Goal: Information Seeking & Learning: Learn about a topic

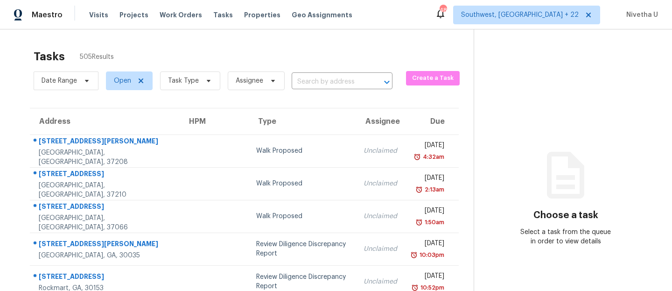
click at [167, 22] on div "Visits Projects Work Orders Tasks Properties Geo Assignments" at bounding box center [226, 15] width 274 height 19
click at [167, 13] on span "Work Orders" at bounding box center [181, 14] width 42 height 9
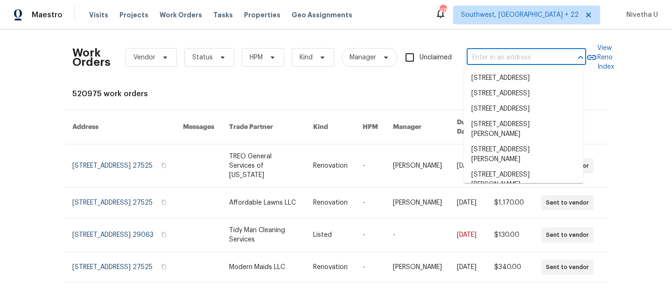
click at [472, 50] on input "text" at bounding box center [512, 57] width 93 height 14
paste input "1009 N 4th St Copperas Cove, TX 76522"
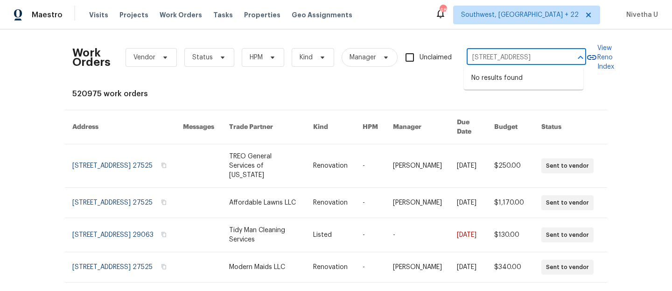
type input "1009 N 4th St Copperas Cove, TX 76522"
click at [567, 21] on span "Southwest, FL + 22" at bounding box center [526, 15] width 147 height 19
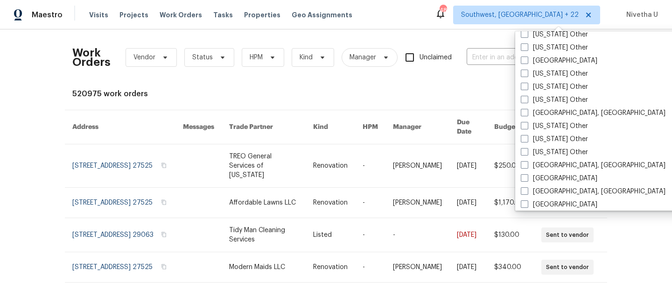
scroll to position [638, 0]
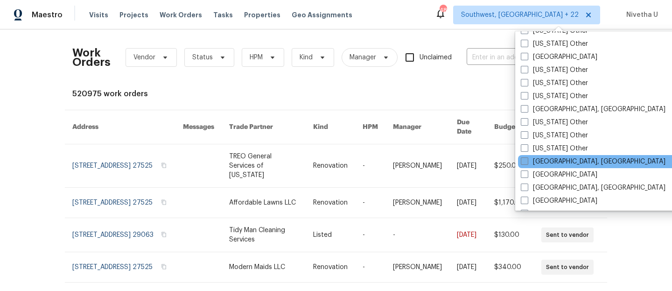
click at [553, 161] on label "Killeen, TX" at bounding box center [593, 161] width 145 height 9
click at [527, 161] on input "Killeen, TX" at bounding box center [524, 160] width 6 height 6
checkbox input "true"
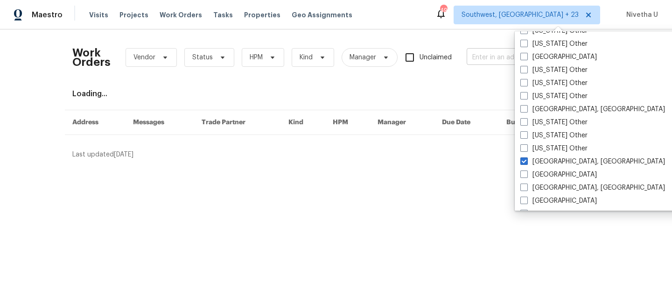
click at [481, 62] on input "text" at bounding box center [512, 57] width 93 height 14
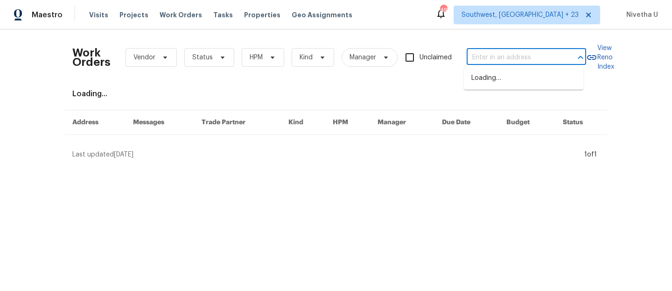
paste input "1009 N 4th St Copperas Cove, TX 76522"
type input "1009 N 4th St Copperas Cove, TX 76522"
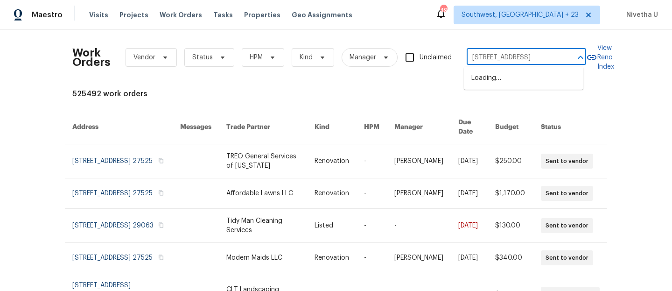
scroll to position [0, 35]
click at [485, 79] on li "1009 N 4th St, Copperas Cove, TX 76522" at bounding box center [523, 77] width 119 height 15
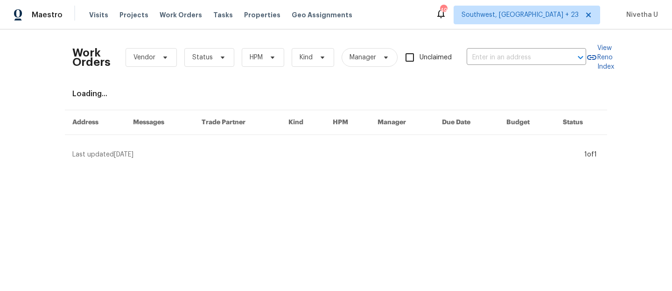
type input "1009 N 4th St, Copperas Cove, TX 76522"
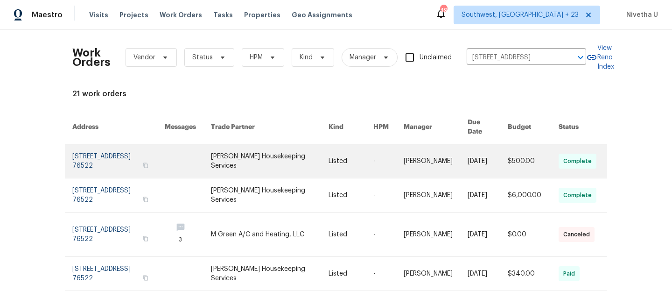
click at [100, 149] on link at bounding box center [118, 161] width 92 height 34
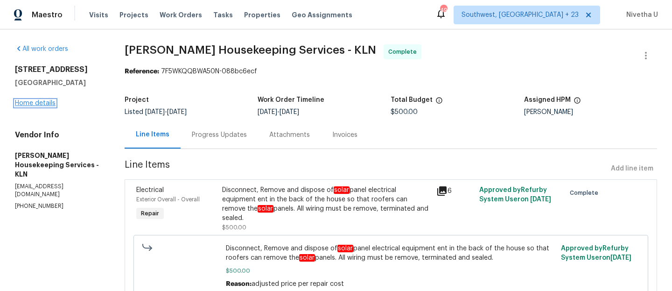
click at [30, 104] on link "Home details" at bounding box center [35, 103] width 41 height 7
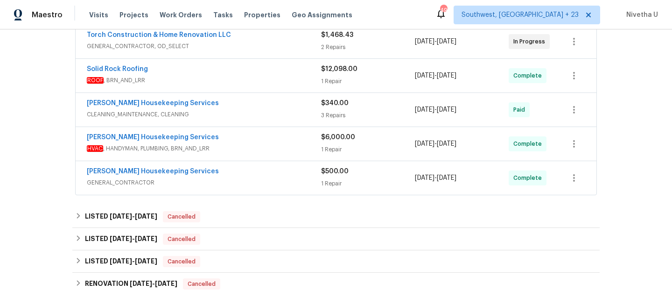
scroll to position [338, 0]
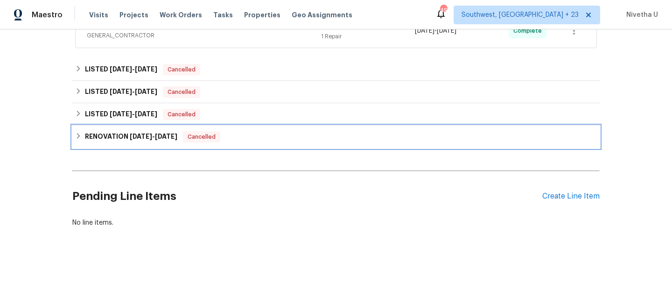
click at [232, 131] on div "RENOVATION 9/12/24 - 10/7/24 Cancelled" at bounding box center [335, 136] width 521 height 11
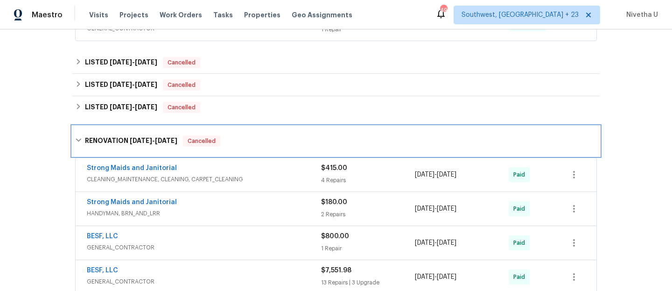
click at [230, 133] on div "RENOVATION 9/12/24 - 10/7/24 Cancelled" at bounding box center [335, 141] width 527 height 30
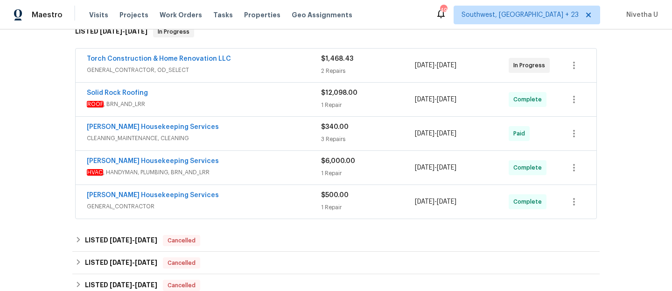
scroll to position [134, 0]
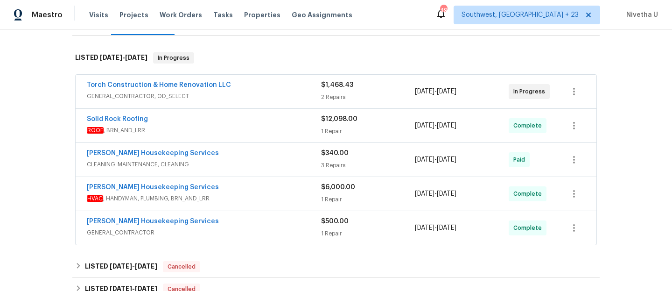
click at [249, 236] on span "GENERAL_CONTRACTOR" at bounding box center [204, 232] width 234 height 9
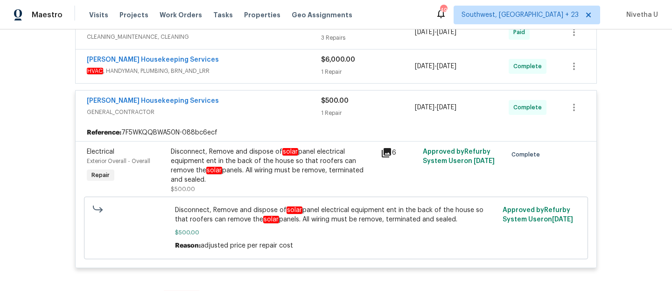
scroll to position [266, 0]
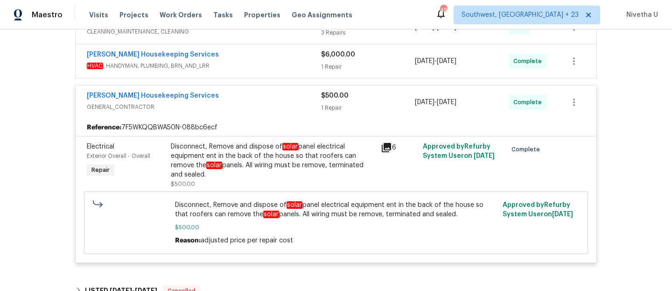
click at [271, 109] on span "GENERAL_CONTRACTOR" at bounding box center [204, 106] width 234 height 9
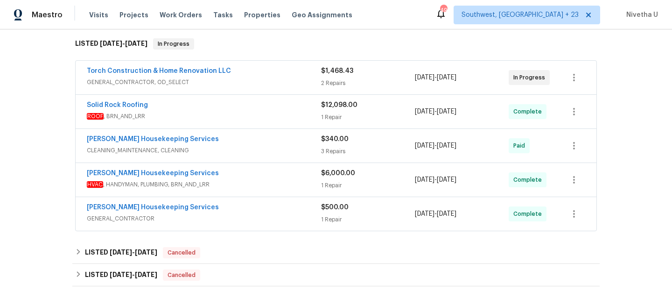
scroll to position [151, 0]
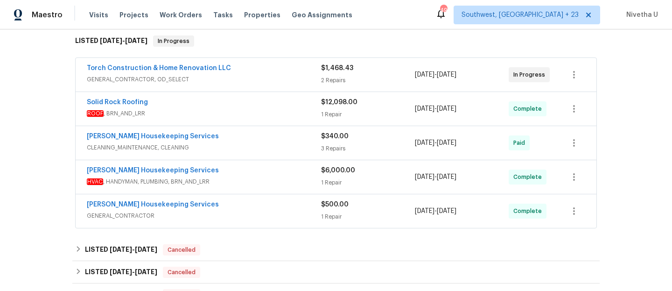
click at [248, 178] on span "HVAC , HANDYMAN, PLUMBING, BRN_AND_LRR" at bounding box center [204, 181] width 234 height 9
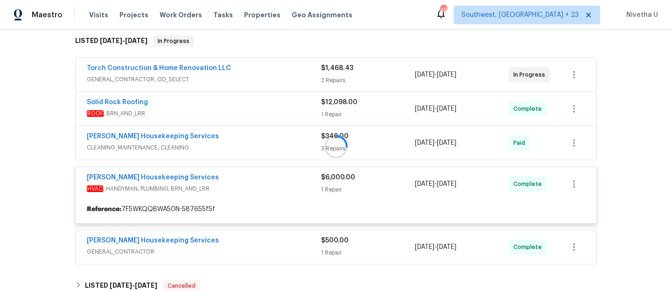
scroll to position [242, 0]
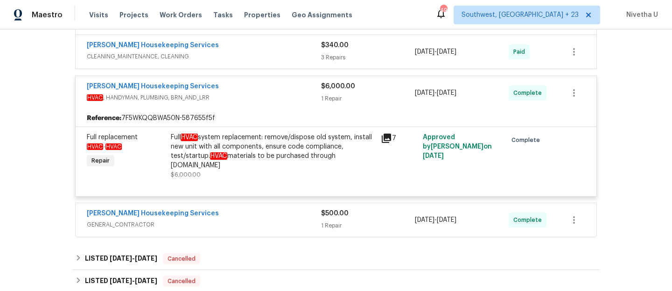
click at [270, 88] on div "Arelis Housekeeping Services" at bounding box center [204, 87] width 234 height 11
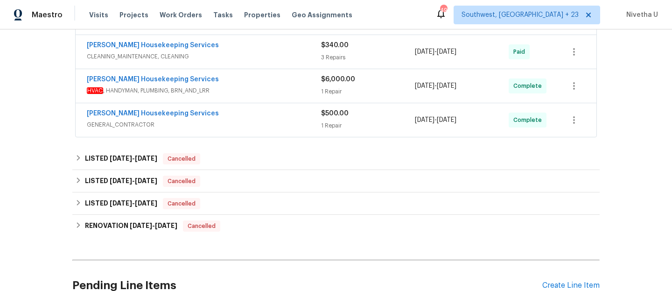
click at [266, 124] on span "GENERAL_CONTRACTOR" at bounding box center [204, 124] width 234 height 9
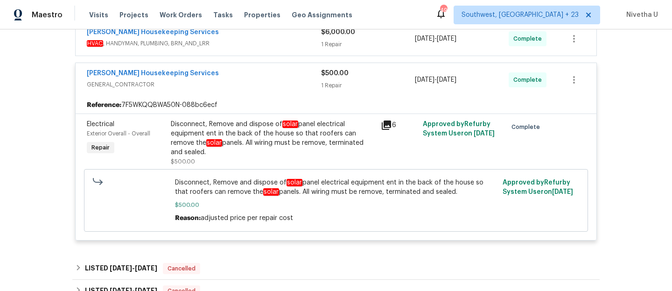
scroll to position [297, 0]
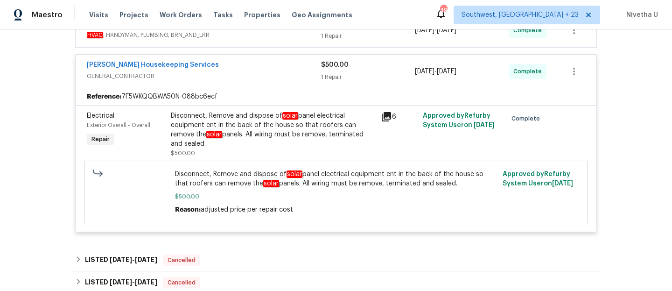
click at [249, 56] on div "Arelis Housekeeping Services GENERAL_CONTRACTOR $500.00 1 Repair 10/1/2025 - 10…" at bounding box center [336, 72] width 521 height 34
click at [250, 74] on span "GENERAL_CONTRACTOR" at bounding box center [204, 75] width 234 height 9
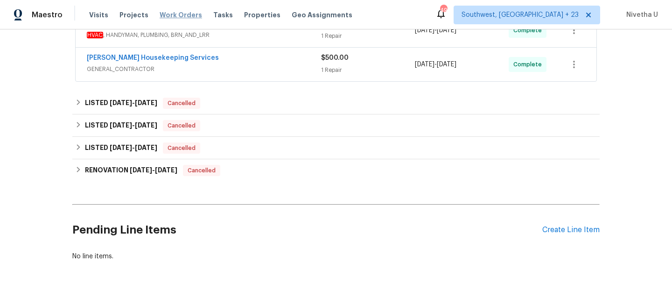
click at [173, 18] on span "Work Orders" at bounding box center [181, 14] width 42 height 9
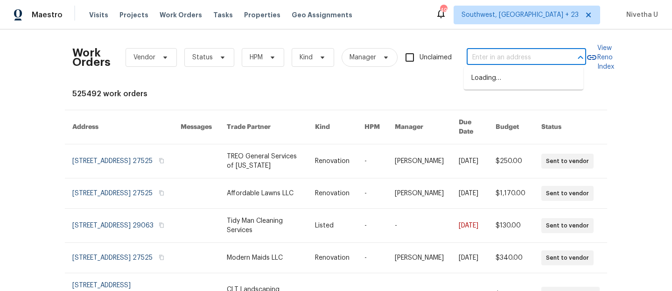
click at [498, 62] on input "text" at bounding box center [512, 57] width 93 height 14
paste input "121 Genessee Valley Rd Columbia, SC 29223"
type input "121 Genessee Valley Rd Columbia, SC 29223"
click at [502, 85] on li "121 Genessee Valley Rd, Columbia, SC 29223" at bounding box center [523, 77] width 119 height 15
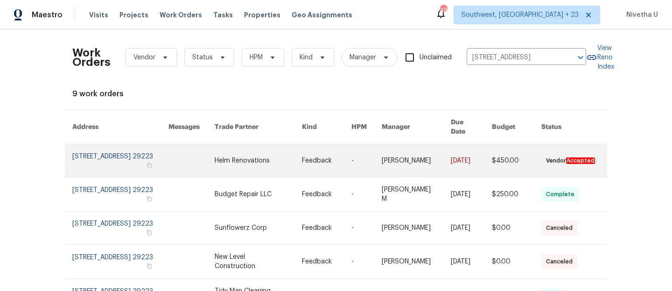
click at [81, 153] on link at bounding box center [120, 160] width 96 height 33
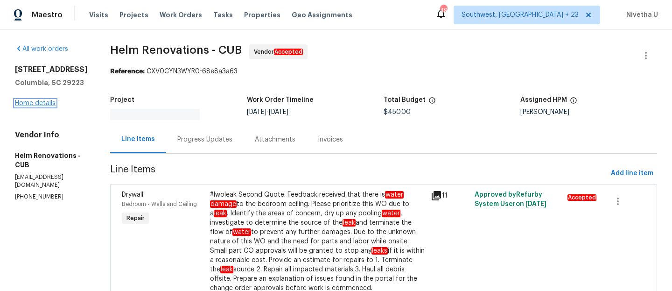
click at [31, 104] on link "Home details" at bounding box center [35, 103] width 41 height 7
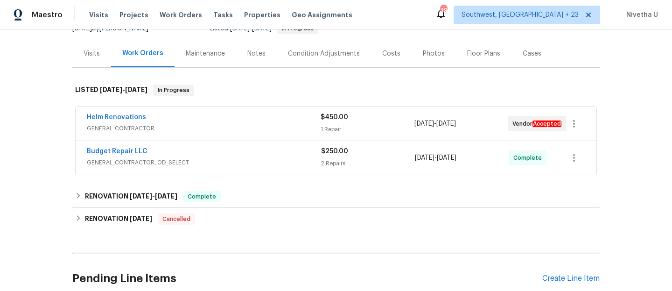
scroll to position [92, 0]
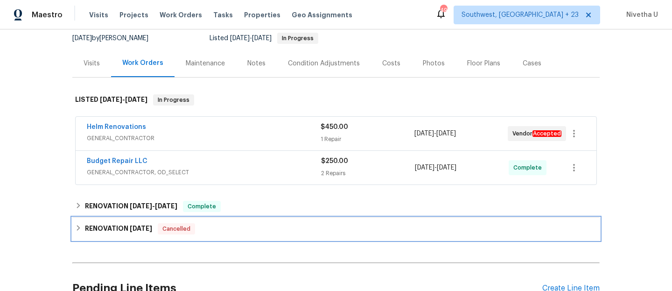
click at [215, 234] on div "RENOVATION 7/17/23 Cancelled" at bounding box center [335, 228] width 521 height 11
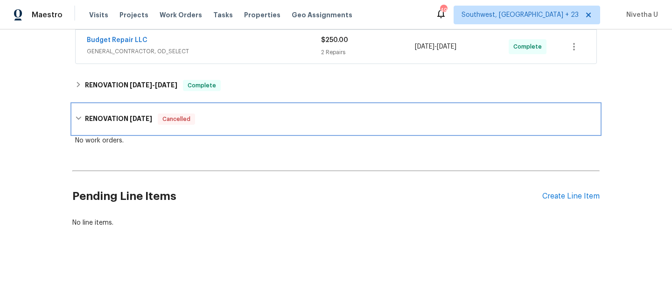
scroll to position [125, 0]
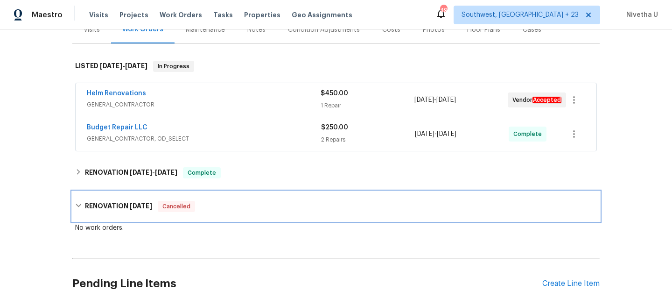
click at [207, 196] on div "RENOVATION 7/17/23 Cancelled" at bounding box center [335, 206] width 527 height 30
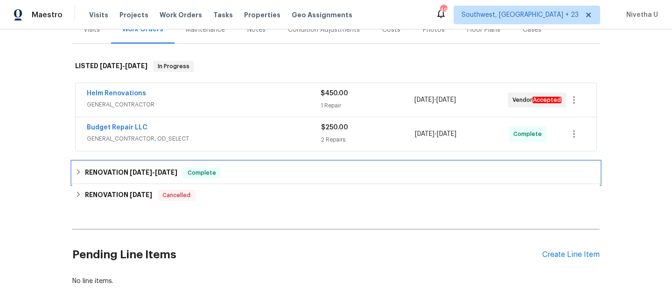
click at [218, 171] on div "RENOVATION 7/1/25 - 7/16/25 Complete" at bounding box center [335, 172] width 521 height 11
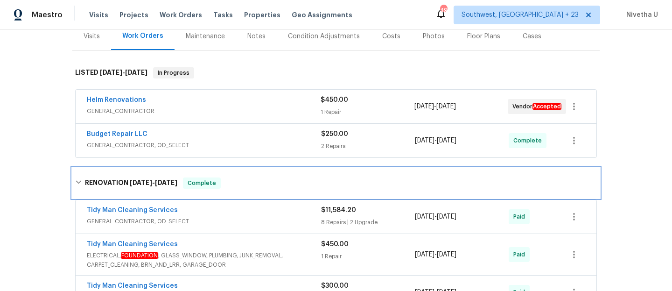
scroll to position [118, 0]
click at [218, 171] on div "RENOVATION 7/1/25 - 7/16/25 Complete" at bounding box center [335, 183] width 527 height 30
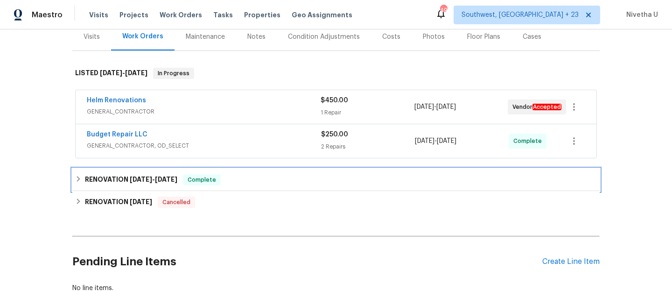
click at [222, 182] on div "RENOVATION 7/1/25 - 7/16/25 Complete" at bounding box center [335, 179] width 521 height 11
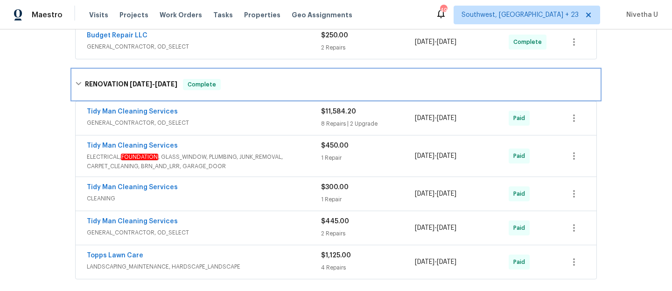
scroll to position [142, 0]
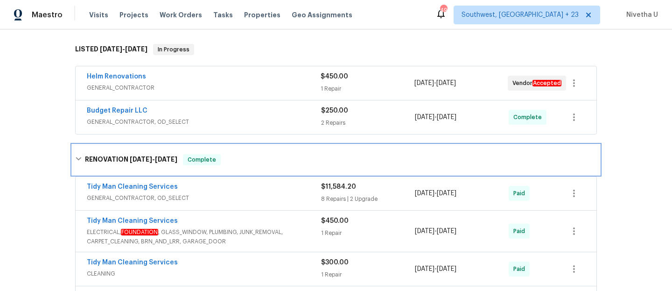
click at [213, 157] on span "Complete" at bounding box center [202, 159] width 36 height 9
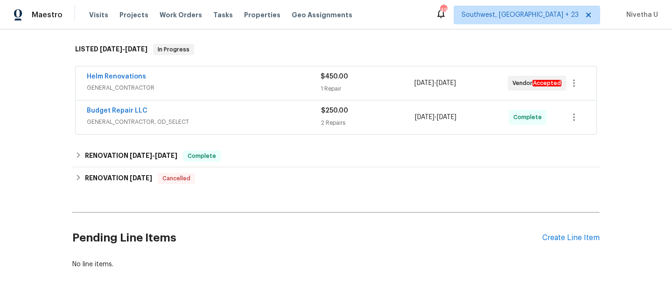
click at [208, 114] on div "Budget Repair LLC" at bounding box center [204, 111] width 234 height 11
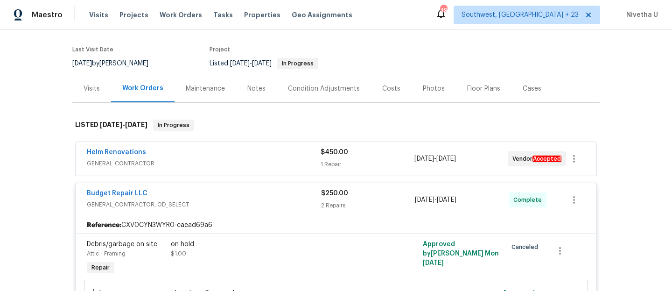
scroll to position [54, 0]
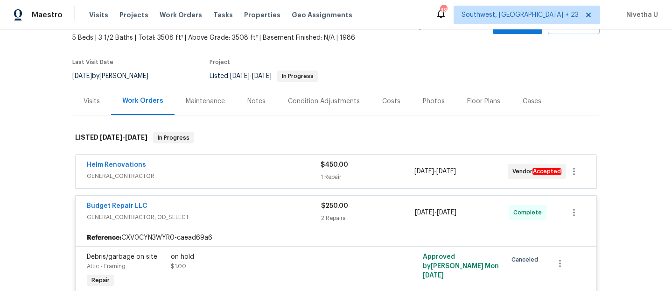
click at [229, 172] on span "GENERAL_CONTRACTOR" at bounding box center [204, 175] width 234 height 9
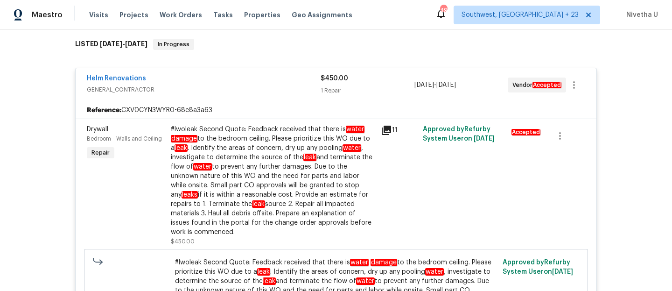
scroll to position [109, 0]
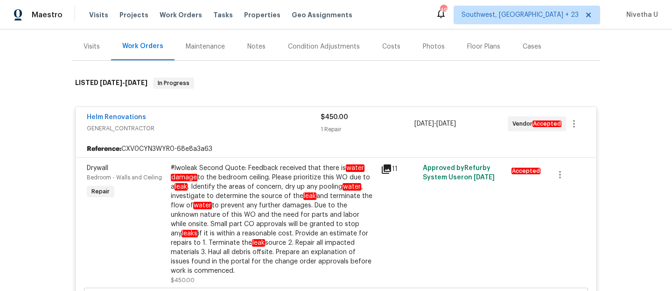
click at [241, 115] on div "Helm Renovations" at bounding box center [204, 117] width 234 height 11
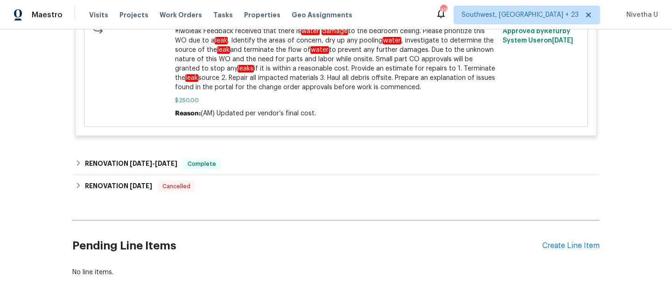
scroll to position [619, 0]
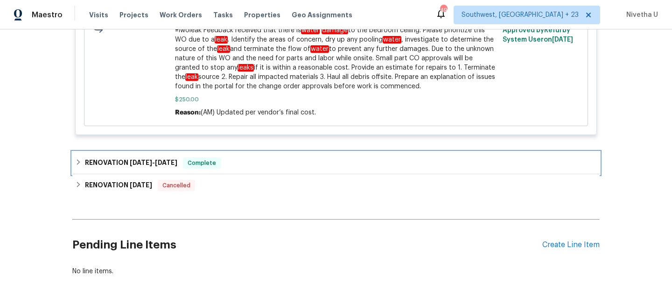
click at [236, 152] on div "RENOVATION 7/1/25 - 7/16/25 Complete" at bounding box center [335, 163] width 527 height 22
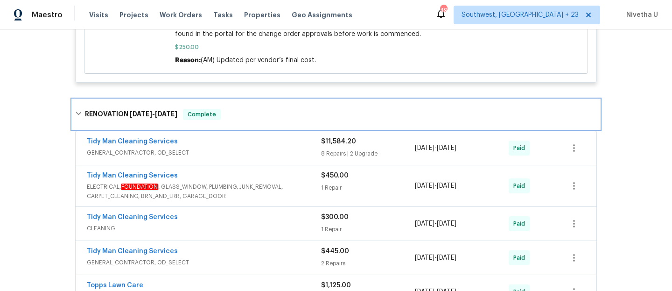
scroll to position [634, 0]
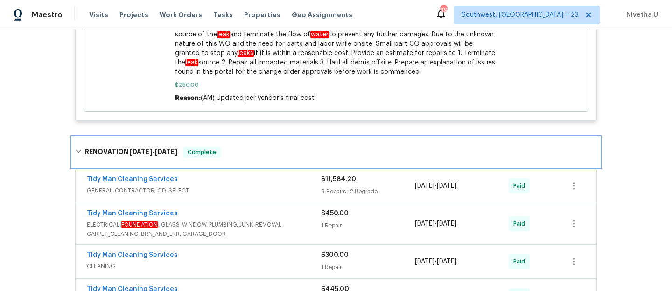
click at [230, 146] on div "RENOVATION 7/1/25 - 7/16/25 Complete" at bounding box center [335, 151] width 521 height 11
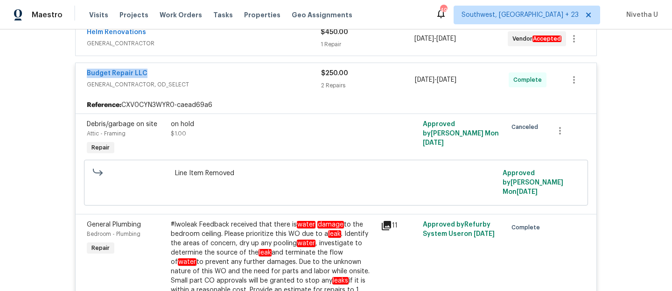
scroll to position [186, 0]
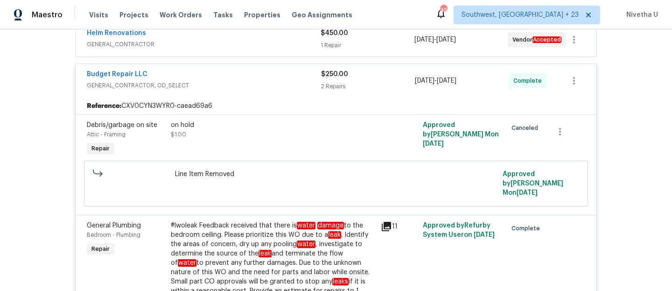
click at [253, 84] on span "GENERAL_CONTRACTOR, OD_SELECT" at bounding box center [204, 85] width 234 height 9
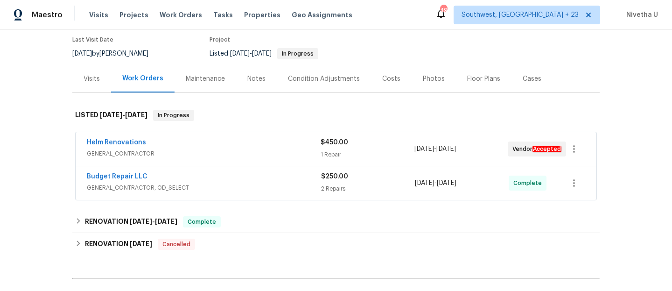
scroll to position [75, 0]
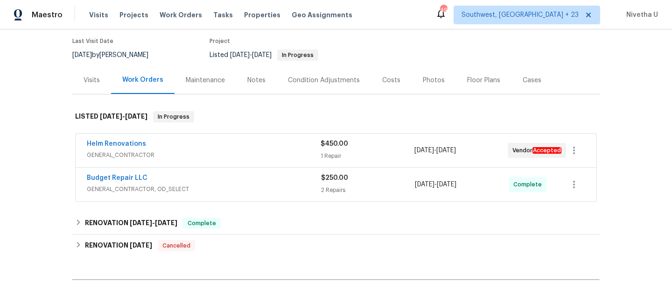
click at [270, 187] on span "GENERAL_CONTRACTOR, OD_SELECT" at bounding box center [204, 188] width 234 height 9
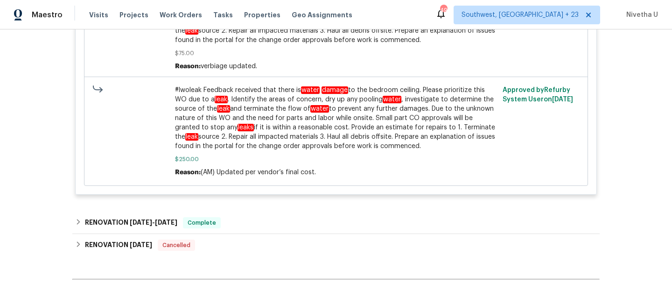
scroll to position [560, 0]
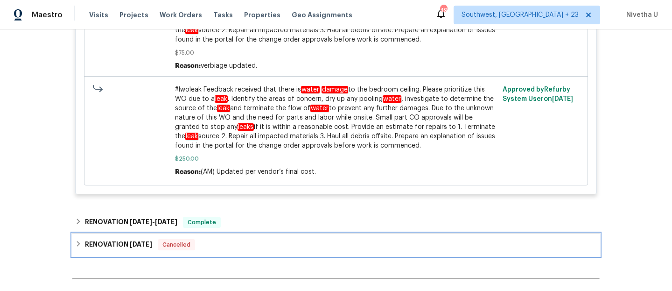
click at [247, 233] on div "RENOVATION 7/17/23 Cancelled" at bounding box center [335, 244] width 527 height 22
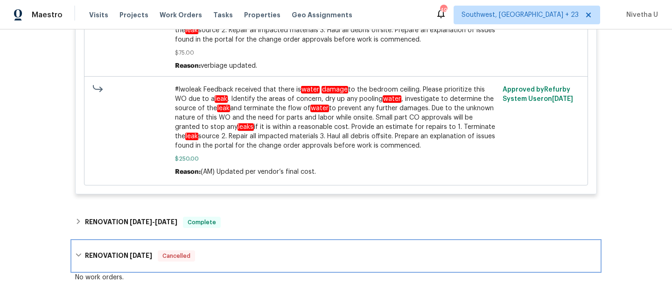
click at [249, 250] on div "RENOVATION 7/17/23 Cancelled" at bounding box center [335, 255] width 521 height 11
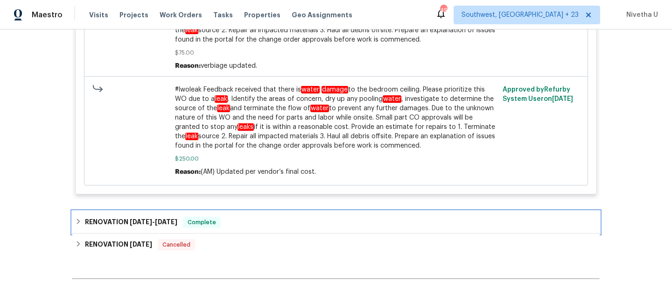
click at [242, 211] on div "RENOVATION 7/1/25 - 7/16/25 Complete" at bounding box center [335, 222] width 527 height 22
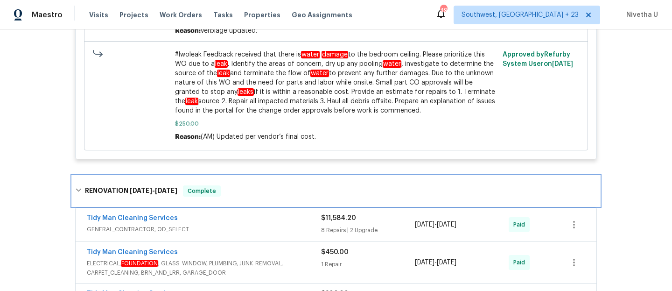
scroll to position [595, 0]
click at [251, 187] on div "RENOVATION 7/1/25 - 7/16/25 Complete" at bounding box center [335, 191] width 527 height 30
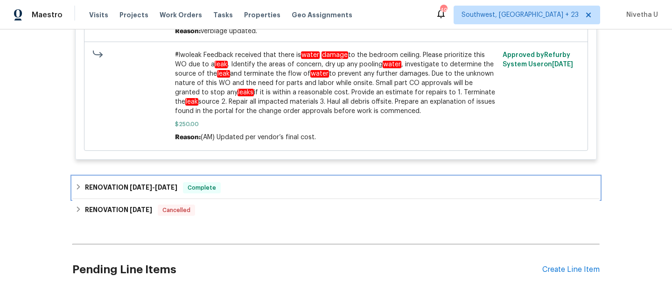
scroll to position [0, 0]
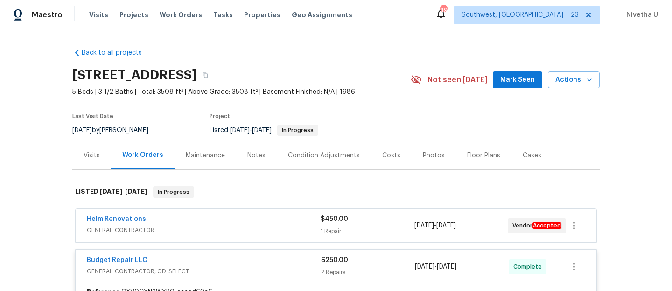
click at [92, 20] on div "Visits Projects Work Orders Tasks Properties Geo Assignments" at bounding box center [226, 15] width 274 height 19
click at [92, 14] on span "Visits" at bounding box center [98, 14] width 19 height 9
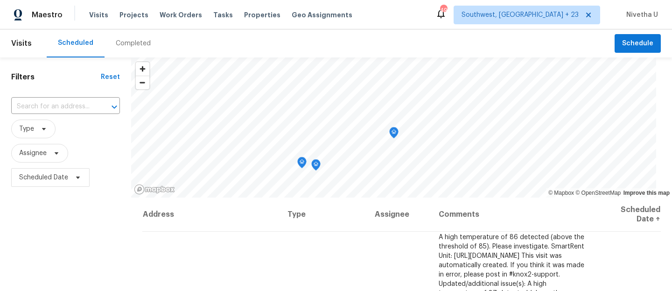
click at [128, 43] on div "Completed" at bounding box center [133, 43] width 35 height 9
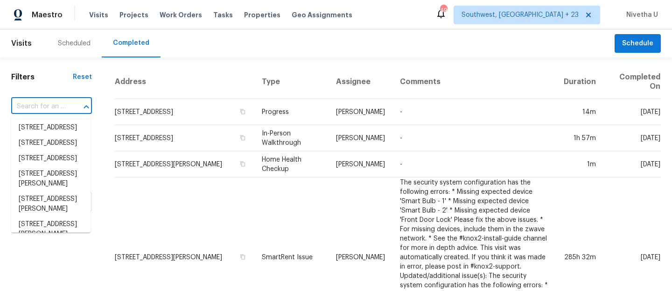
click at [61, 108] on input "text" at bounding box center [38, 106] width 55 height 14
paste input "10216 Woodborne Pl Bradenton, FL 34202"
type input "10216 Woodborne Pl Bradenton, FL 34202"
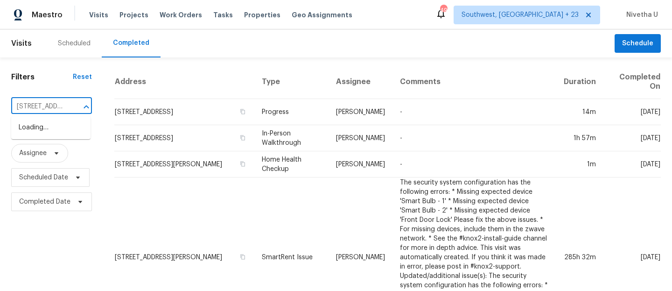
scroll to position [0, 80]
click at [69, 128] on li "10216 Woodborne Pl, Bradenton, FL 34202" at bounding box center [50, 127] width 79 height 15
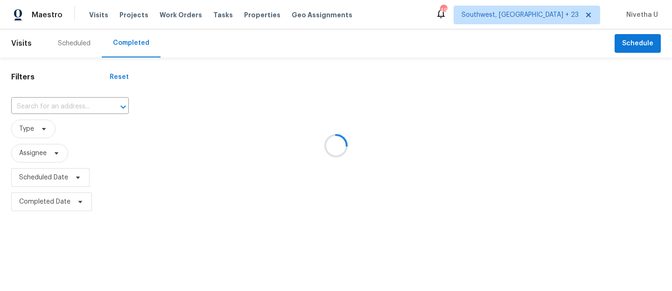
type input "10216 Woodborne Pl, Bradenton, FL 34202"
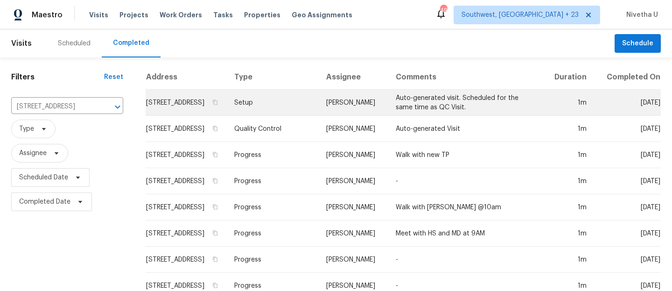
click at [289, 111] on td "Setup" at bounding box center [273, 103] width 92 height 26
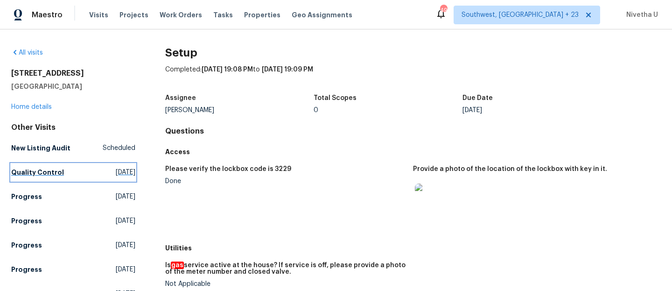
click at [60, 175] on link "Quality Control [DATE]" at bounding box center [73, 172] width 124 height 17
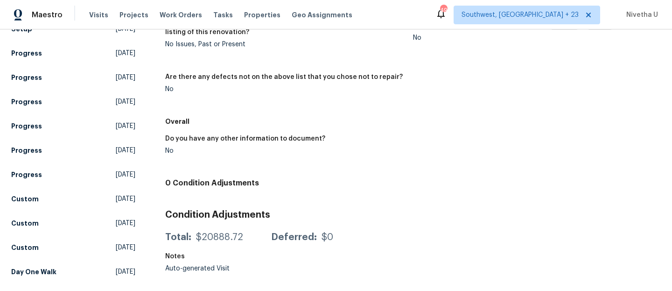
scroll to position [180, 0]
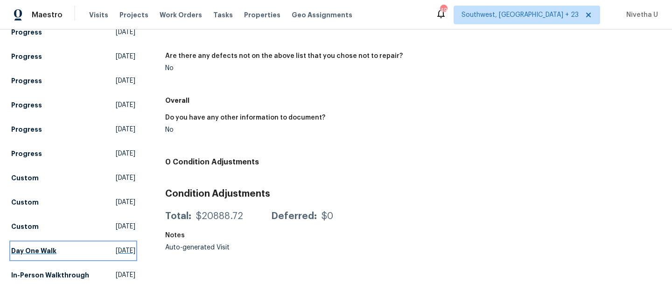
click at [63, 242] on link "Day One Walk Sat, May 31 2025" at bounding box center [73, 250] width 124 height 17
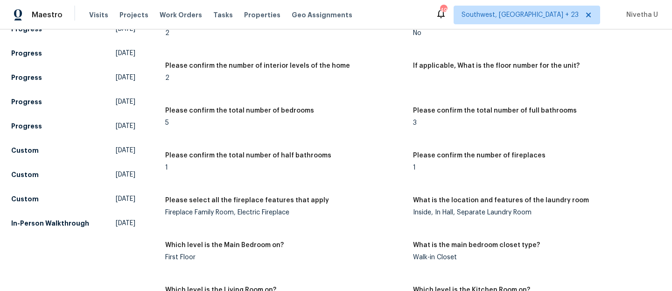
scroll to position [222, 0]
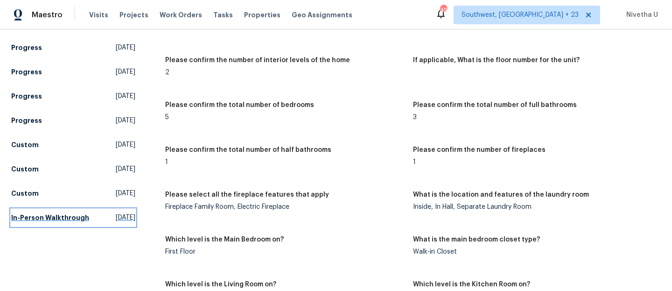
click at [32, 222] on h5 "In-Person Walkthrough" at bounding box center [50, 217] width 78 height 9
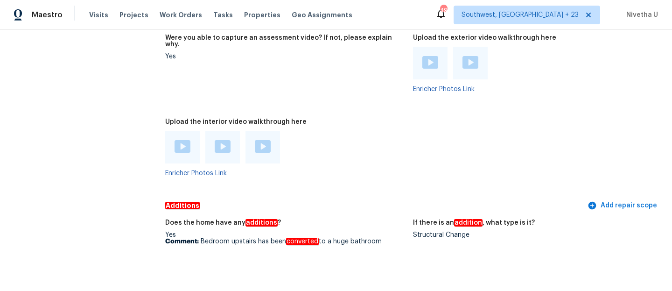
scroll to position [2077, 0]
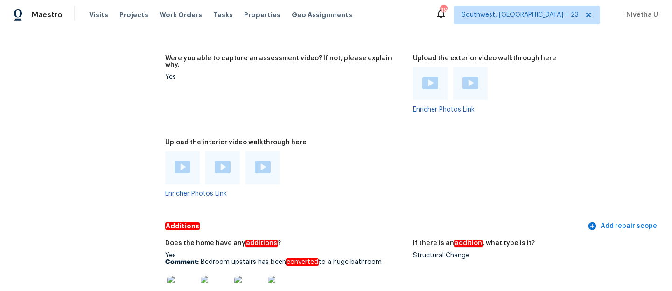
drag, startPoint x: 198, startPoint y: 253, endPoint x: 382, endPoint y: 253, distance: 184.2
click at [382, 258] on p "Comment: Bedroom upstairs has been converted to a huge bathroom" at bounding box center [285, 261] width 240 height 7
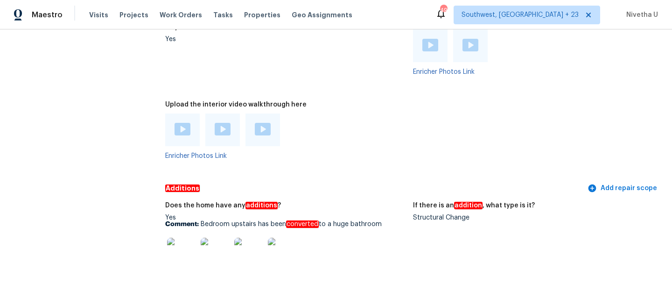
click at [325, 183] on h5 "Additions" at bounding box center [375, 188] width 420 height 10
drag, startPoint x: 197, startPoint y: 218, endPoint x: 384, endPoint y: 218, distance: 187.0
click at [384, 221] on p "Comment: Bedroom upstairs has been converted to a huge bathroom" at bounding box center [285, 224] width 240 height 7
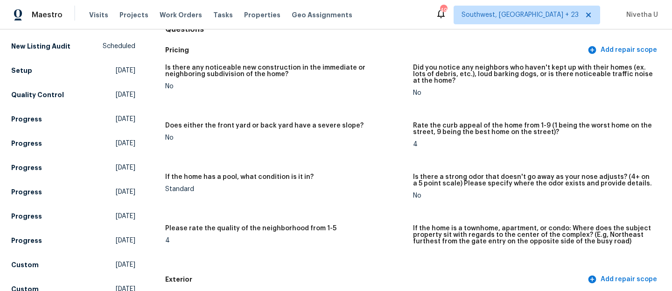
scroll to position [0, 0]
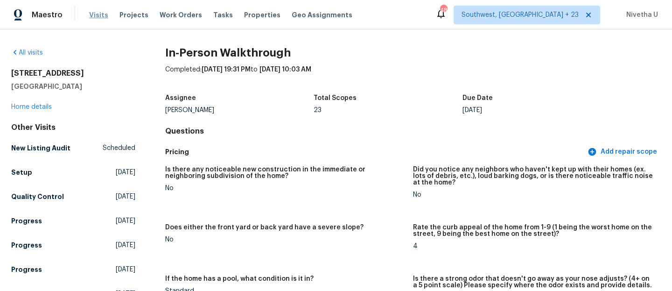
click at [100, 15] on span "Visits" at bounding box center [98, 14] width 19 height 9
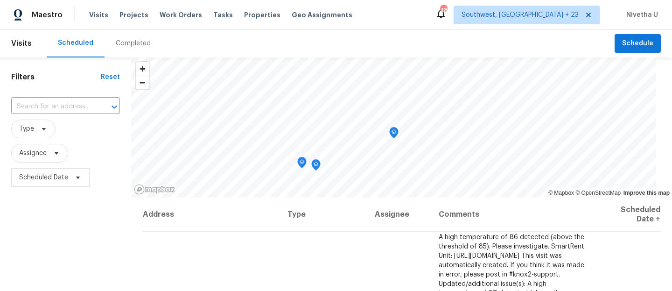
click at [130, 49] on div "Completed" at bounding box center [132, 43] width 57 height 28
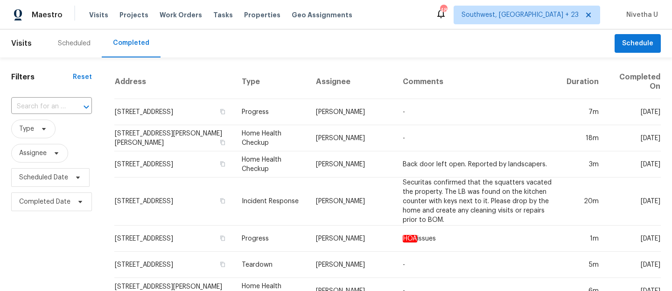
click at [50, 107] on input "text" at bounding box center [38, 106] width 55 height 14
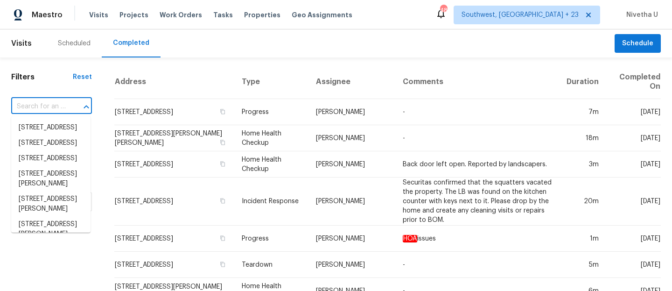
paste input "306 Cooper Creek Dr Dallas, GA 30157"
type input "306 Cooper Creek Dr Dallas, GA 30157"
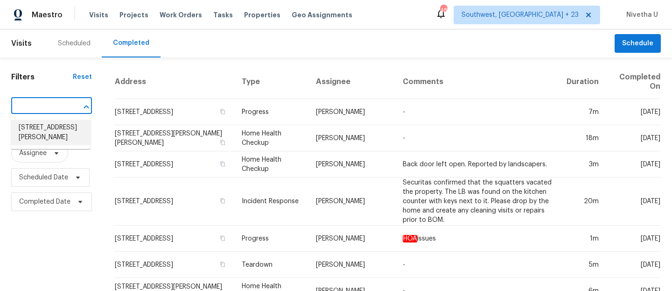
click at [74, 133] on li "[STREET_ADDRESS][PERSON_NAME]" at bounding box center [50, 132] width 79 height 25
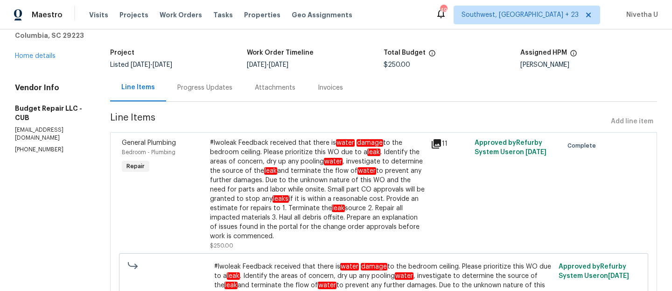
scroll to position [85, 0]
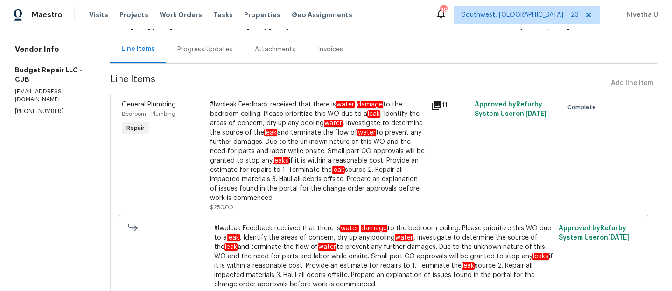
click at [186, 56] on div "Progress Updates" at bounding box center [204, 49] width 77 height 28
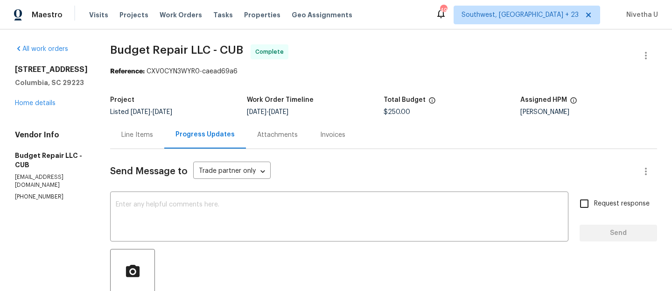
click at [146, 137] on div "Line Items" at bounding box center [137, 134] width 32 height 9
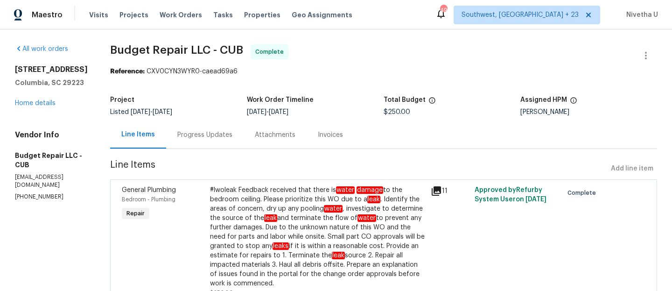
click at [180, 143] on div "Progress Updates" at bounding box center [204, 135] width 77 height 28
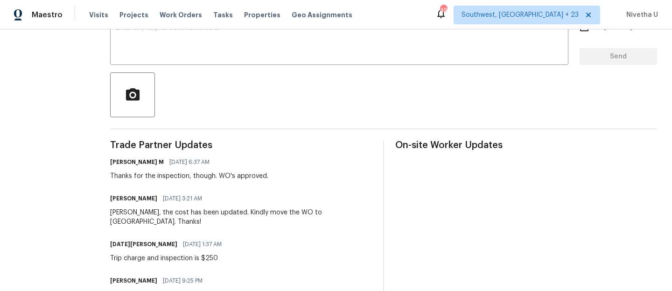
scroll to position [138, 0]
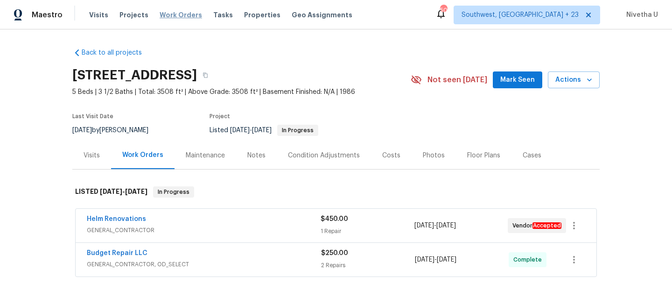
click at [169, 19] on span "Work Orders" at bounding box center [181, 14] width 42 height 9
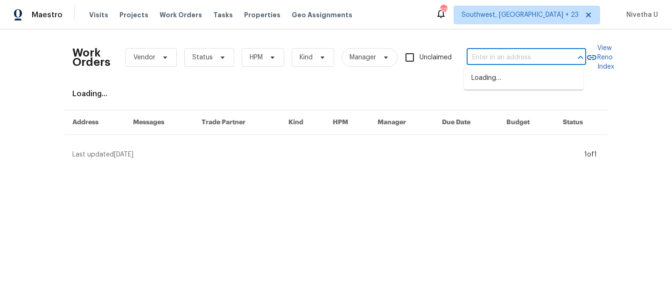
click at [528, 59] on input "text" at bounding box center [512, 57] width 93 height 14
paste input "10216 Woodborne Pl Bradenton, FL 34202"
type input "10216 Woodborne Pl Bradenton, FL 34202"
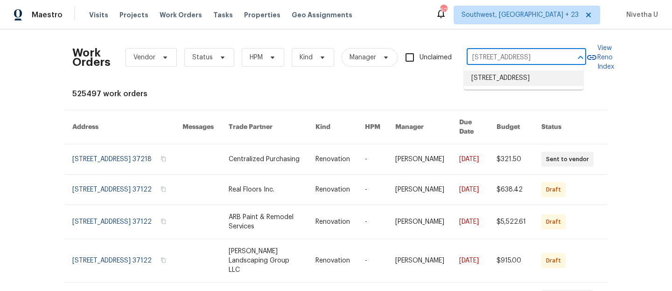
click at [521, 86] on li "10216 Woodborne Pl, Bradenton, FL 34202" at bounding box center [523, 77] width 119 height 15
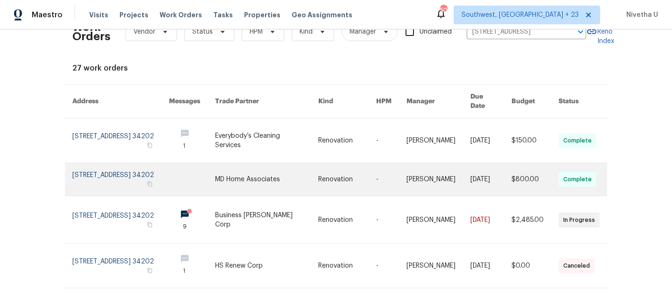
scroll to position [25, 0]
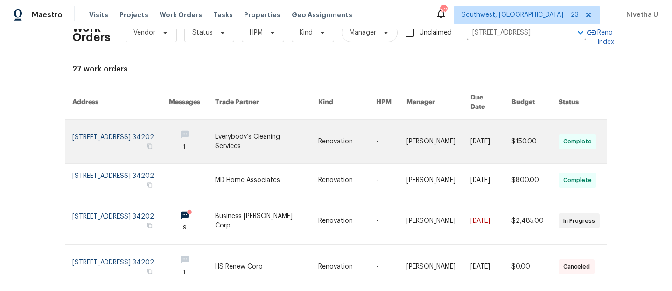
click at [73, 125] on link at bounding box center [120, 141] width 97 height 44
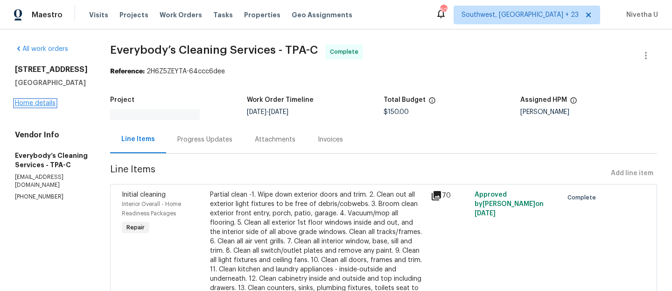
click at [29, 101] on link "Home details" at bounding box center [35, 103] width 41 height 7
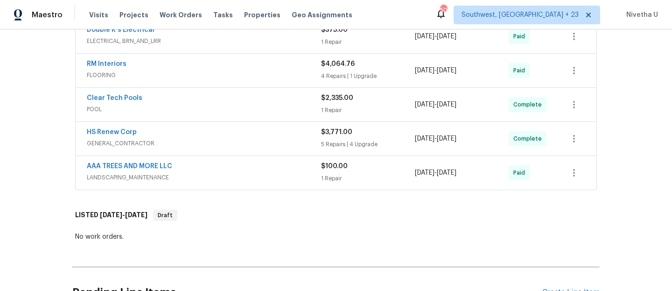
scroll to position [764, 0]
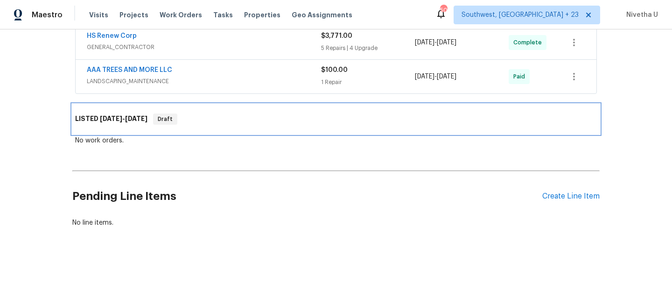
click at [224, 113] on div "LISTED 9/4/25 - 9/11/25 Draft" at bounding box center [335, 118] width 521 height 11
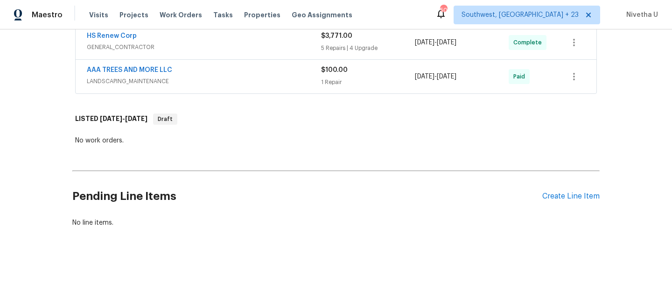
click at [228, 71] on div "AAA TREES AND MORE LLC" at bounding box center [204, 70] width 234 height 11
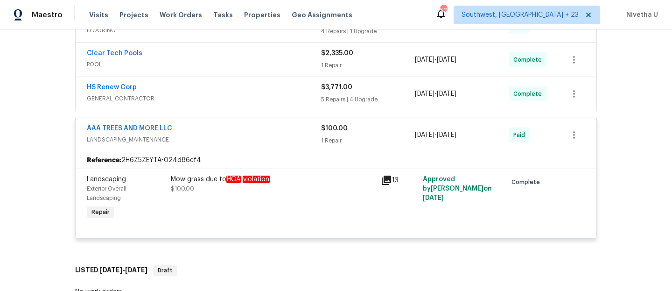
scroll to position [688, 0]
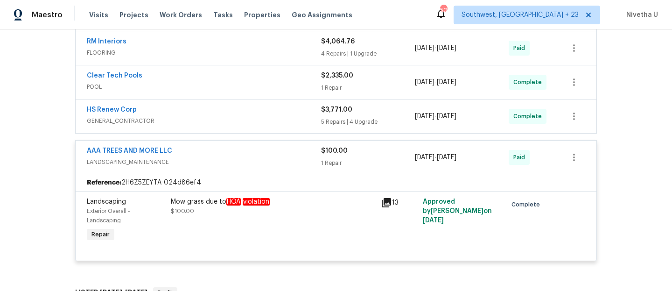
click at [252, 153] on div "AAA TREES AND MORE LLC" at bounding box center [204, 151] width 234 height 11
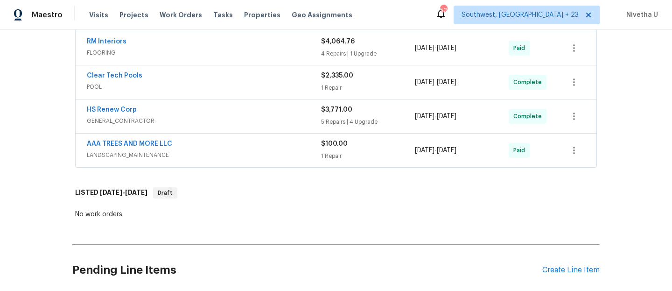
click at [238, 114] on div "HS Renew Corp" at bounding box center [204, 110] width 234 height 11
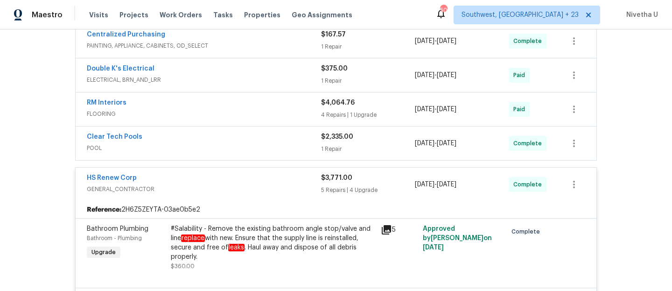
scroll to position [621, 0]
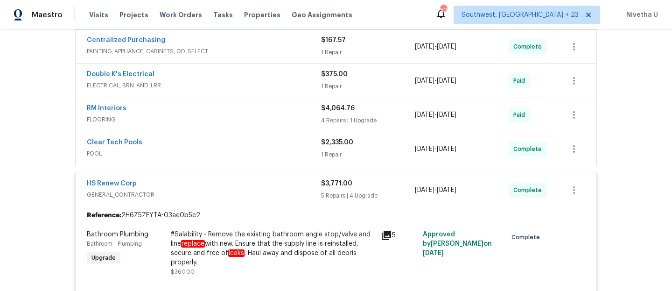
click at [217, 190] on span "GENERAL_CONTRACTOR" at bounding box center [204, 194] width 234 height 9
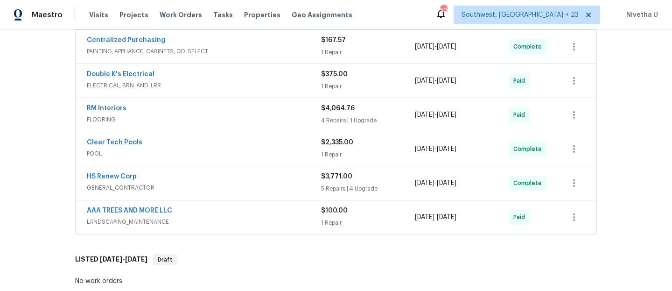
click at [204, 156] on span "POOL" at bounding box center [204, 153] width 234 height 9
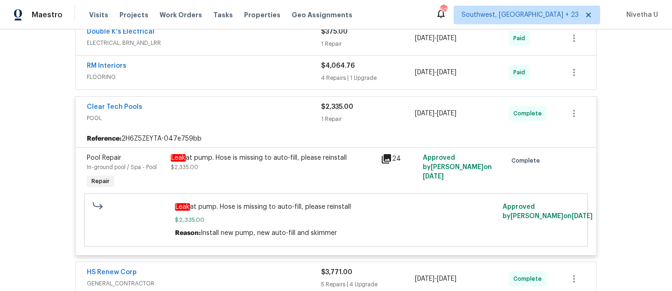
scroll to position [662, 0]
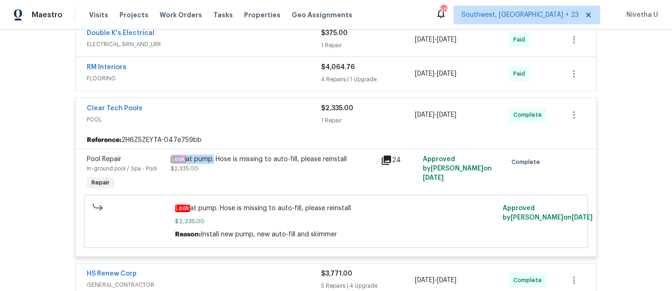
drag, startPoint x: 165, startPoint y: 160, endPoint x: 208, endPoint y: 161, distance: 43.4
click at [208, 161] on div "Leak at pump. Hose is missing to auto-fill, please reinstall $2,335.00" at bounding box center [273, 173] width 210 height 43
copy div "Leak at pump"
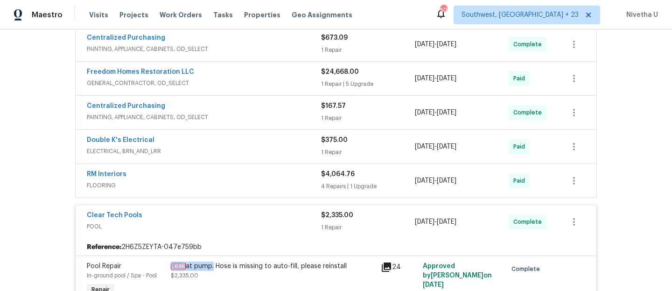
scroll to position [555, 0]
click at [275, 219] on div "Clear Tech Pools" at bounding box center [204, 216] width 234 height 11
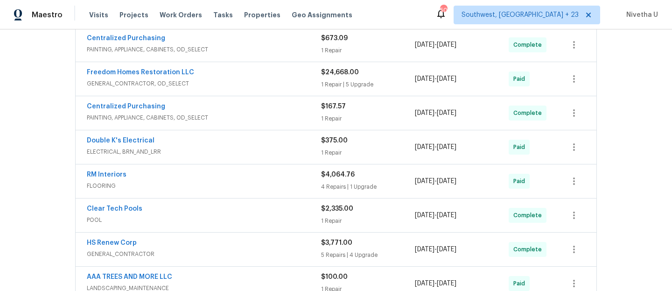
click at [250, 183] on span "FLOORING" at bounding box center [204, 185] width 234 height 9
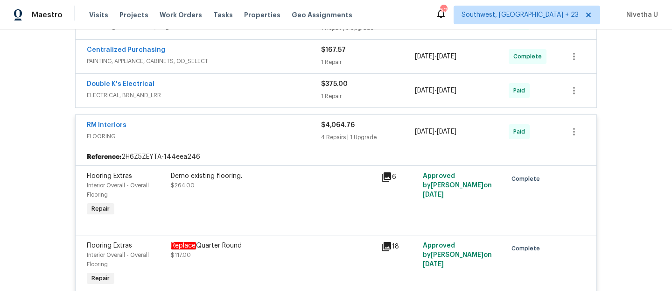
scroll to position [556, 0]
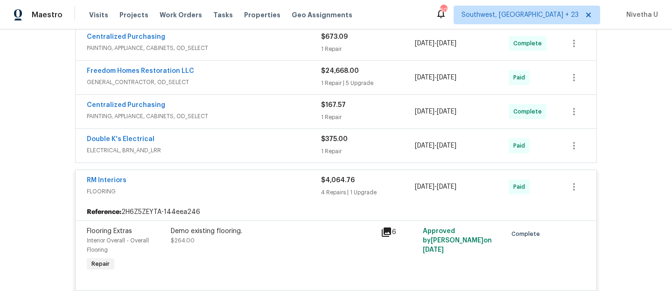
click at [277, 188] on span "FLOORING" at bounding box center [204, 191] width 234 height 9
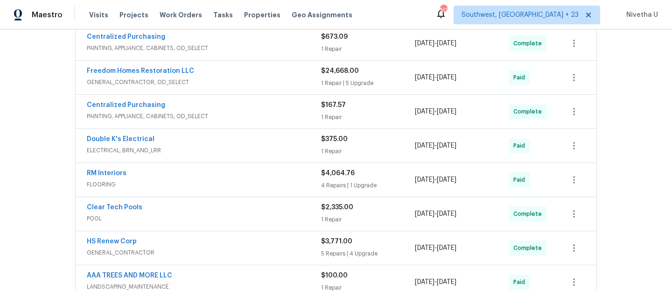
click at [247, 143] on div "Double K's Electrical" at bounding box center [204, 139] width 234 height 11
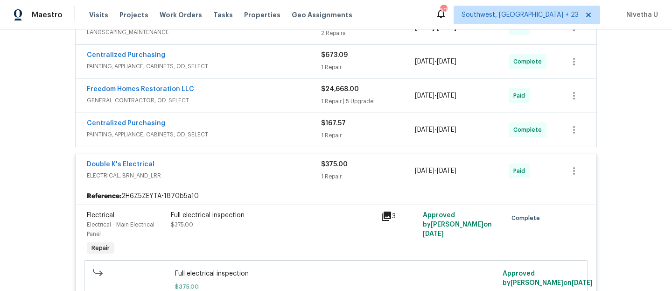
scroll to position [529, 0]
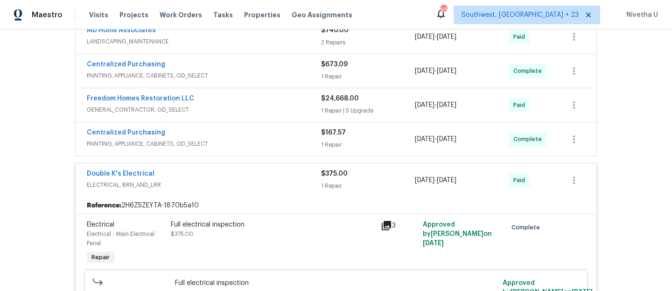
click at [262, 172] on div "Double K's Electrical" at bounding box center [204, 174] width 234 height 11
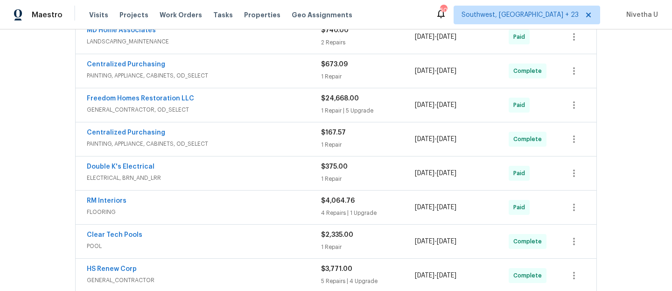
click at [250, 141] on span "PAINTING, APPLIANCE, CABINETS, OD_SELECT" at bounding box center [204, 143] width 234 height 9
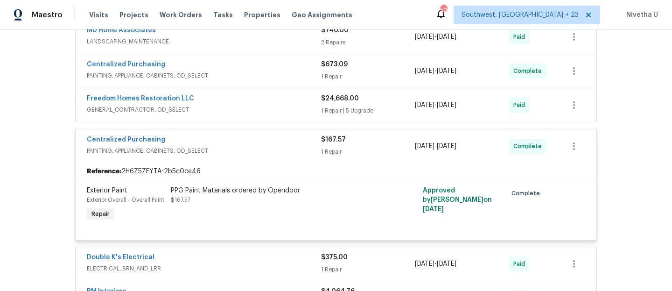
click at [268, 145] on div "Centralized Purchasing" at bounding box center [204, 140] width 234 height 11
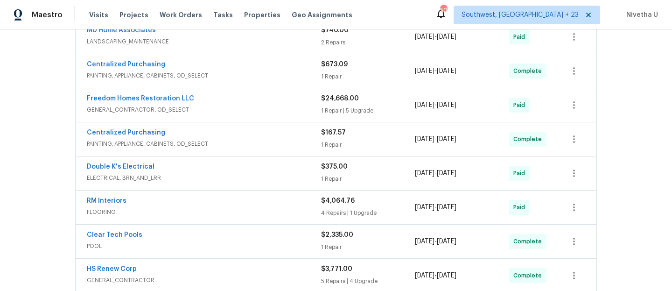
click at [254, 108] on span "GENERAL_CONTRACTOR, OD_SELECT" at bounding box center [204, 109] width 234 height 9
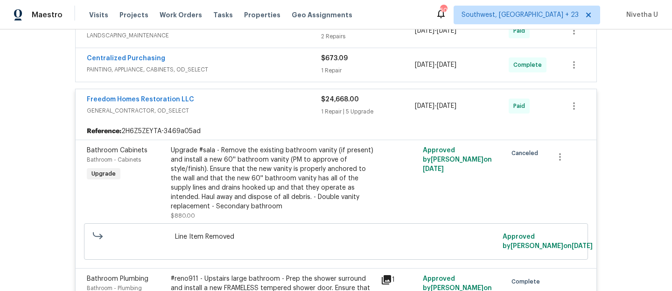
scroll to position [493, 0]
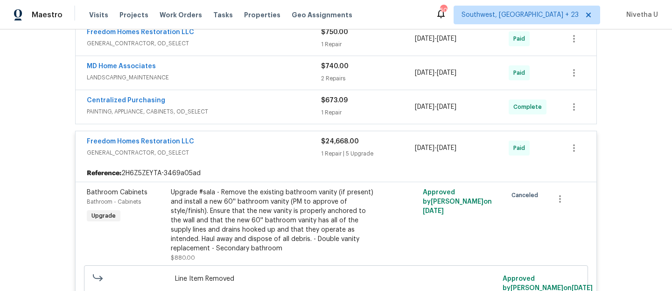
click at [249, 154] on span "GENERAL_CONTRACTOR, OD_SELECT" at bounding box center [204, 152] width 234 height 9
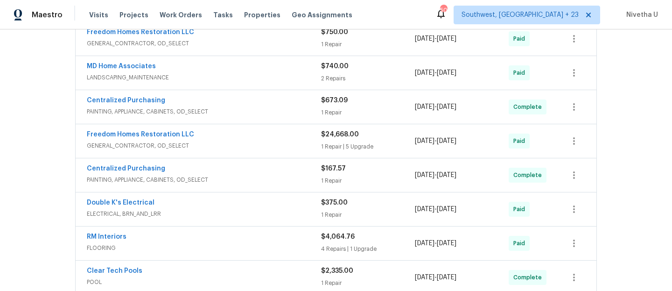
click at [236, 114] on span "PAINTING, APPLIANCE, CABINETS, OD_SELECT" at bounding box center [204, 111] width 234 height 9
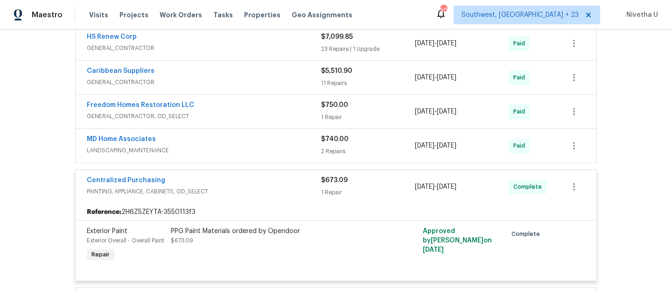
scroll to position [420, 0]
click at [237, 197] on div "Centralized Purchasing PAINTING, APPLIANCE, CABINETS, OD_SELECT" at bounding box center [204, 187] width 234 height 22
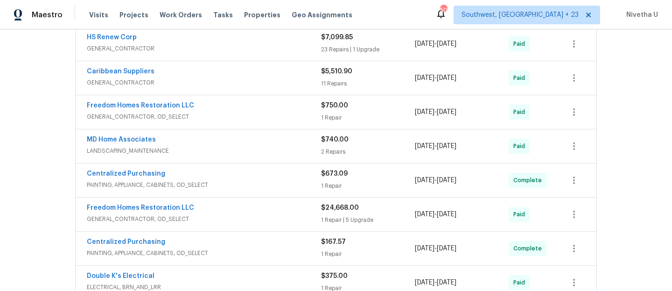
click at [223, 153] on span "LANDSCAPING_MAINTENANCE" at bounding box center [204, 150] width 234 height 9
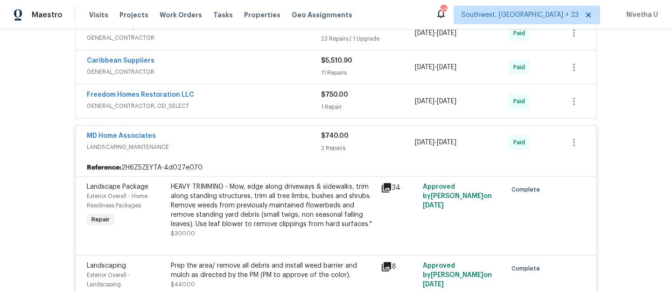
scroll to position [428, 0]
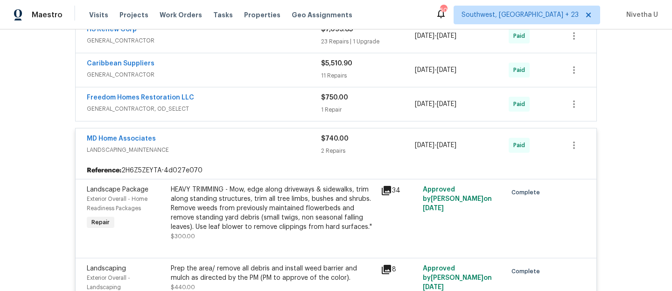
click at [223, 153] on span "LANDSCAPING_MAINTENANCE" at bounding box center [204, 149] width 234 height 9
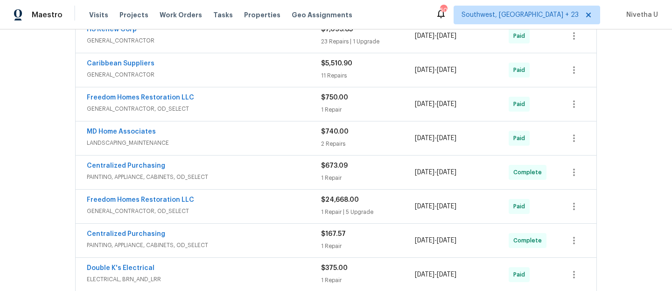
click at [213, 107] on span "GENERAL_CONTRACTOR, OD_SELECT" at bounding box center [204, 108] width 234 height 9
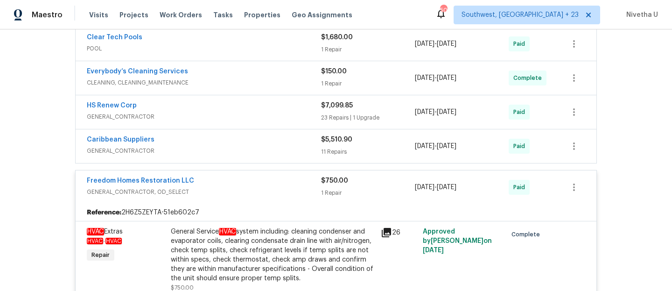
scroll to position [349, 0]
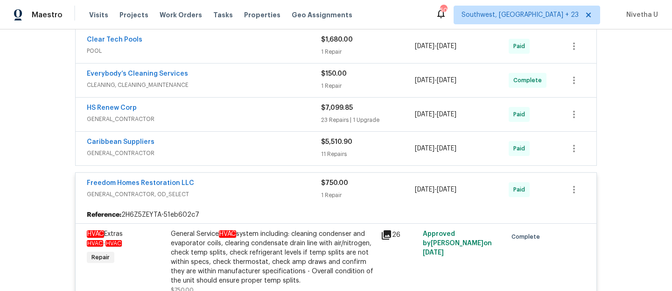
click at [218, 190] on span "GENERAL_CONTRACTOR, OD_SELECT" at bounding box center [204, 193] width 234 height 9
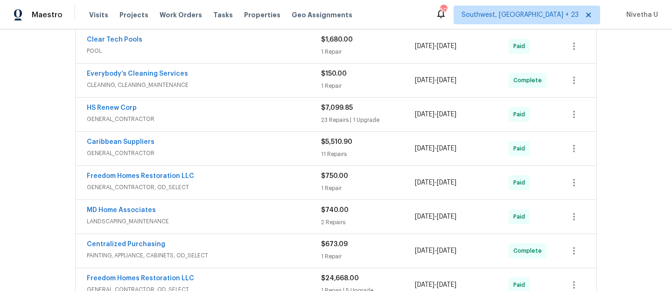
click at [217, 153] on span "GENERAL_CONTRACTOR" at bounding box center [204, 152] width 234 height 9
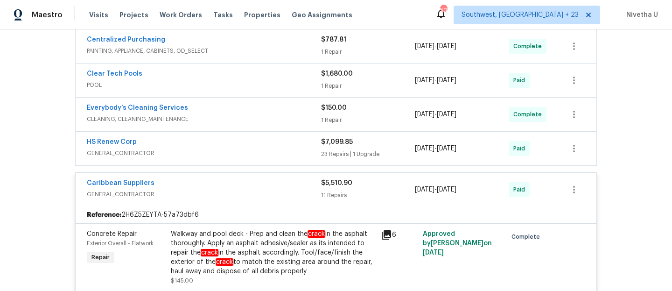
scroll to position [315, 0]
click at [221, 190] on span "GENERAL_CONTRACTOR" at bounding box center [204, 194] width 234 height 9
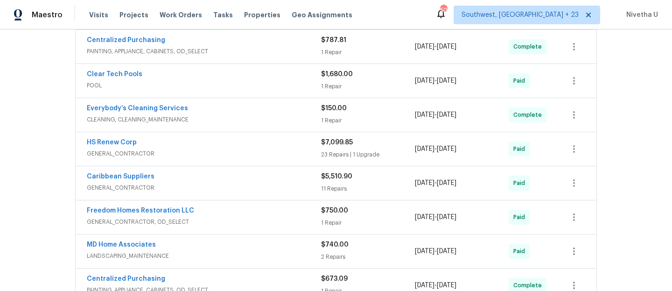
click at [208, 155] on span "GENERAL_CONTRACTOR" at bounding box center [204, 153] width 234 height 9
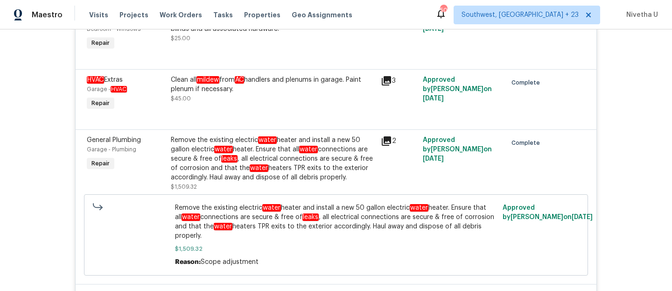
scroll to position [825, 0]
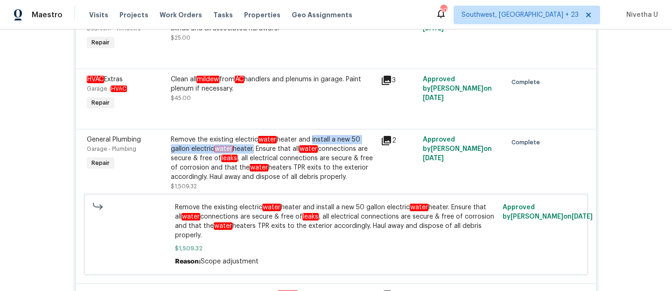
drag, startPoint x: 309, startPoint y: 142, endPoint x: 252, endPoint y: 149, distance: 56.9
click at [252, 149] on div "Remove the existing electric water heater and install a new 50 gallon electric …" at bounding box center [273, 158] width 204 height 47
copy div "install a new 50 gallon electric water heater."
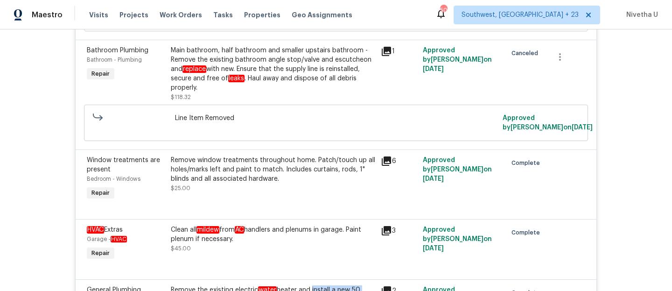
scroll to position [666, 0]
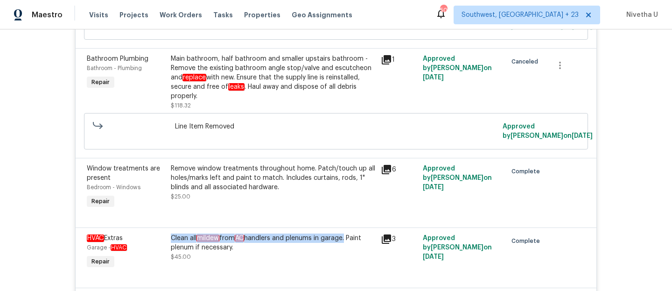
drag, startPoint x: 168, startPoint y: 236, endPoint x: 345, endPoint y: 239, distance: 177.3
click at [345, 239] on div "Clean all mildew from AC handlers and plenums in garage. Paint plenum if necess…" at bounding box center [273, 242] width 204 height 19
copy div "Clean all mildew from AC handlers and plenums in garage"
click at [302, 231] on div "HVAC Extras Garage - HVAC Repair Clean all mildew from AC handlers and plenums …" at bounding box center [336, 257] width 521 height 60
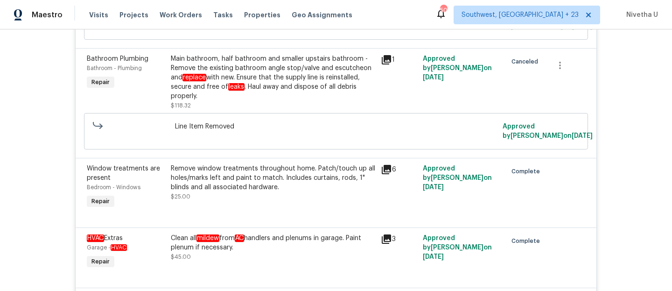
click at [305, 245] on div "Clean all mildew from AC handlers and plenums in garage. Paint plenum if necess…" at bounding box center [273, 242] width 204 height 19
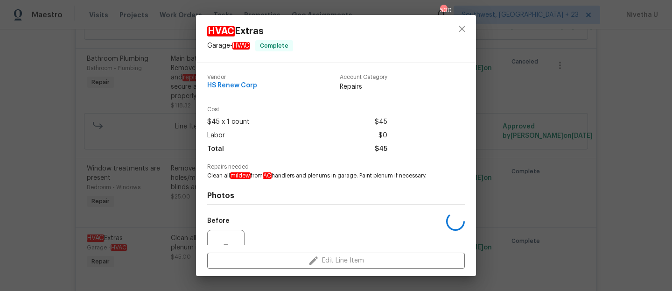
scroll to position [92, 0]
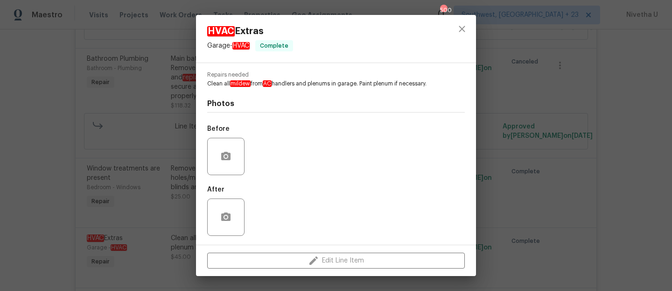
click at [251, 152] on img at bounding box center [266, 156] width 37 height 37
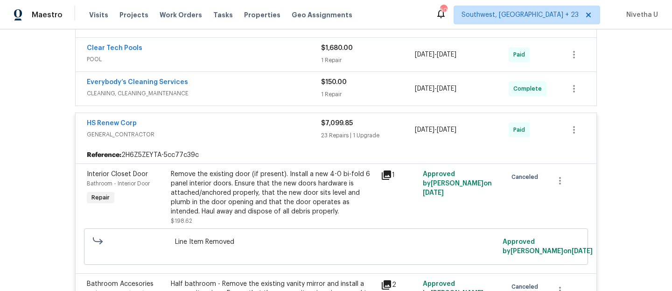
scroll to position [264, 0]
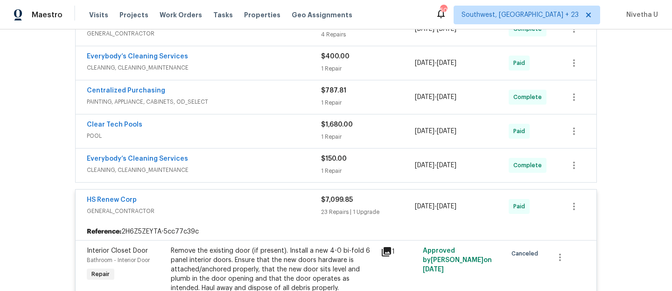
click at [255, 201] on div "HS Renew Corp" at bounding box center [204, 200] width 234 height 11
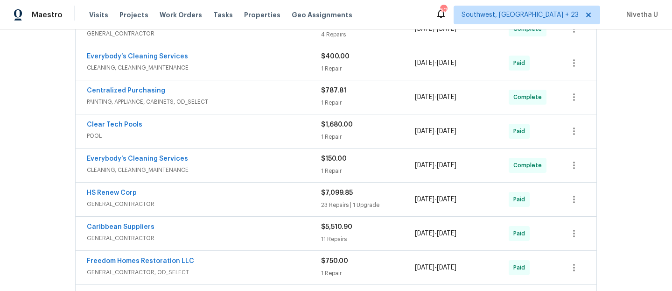
click at [244, 169] on span "CLEANING, CLEANING_MAINTENANCE" at bounding box center [204, 169] width 234 height 9
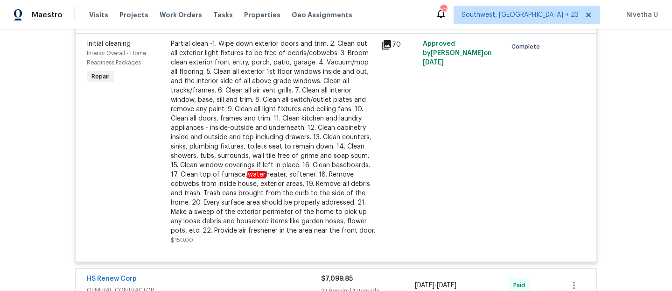
scroll to position [278, 0]
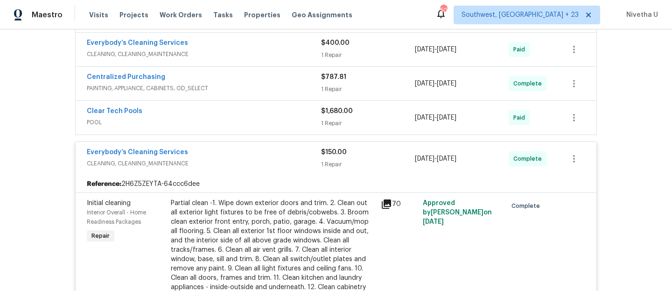
click at [238, 160] on span "CLEANING, CLEANING_MAINTENANCE" at bounding box center [204, 163] width 234 height 9
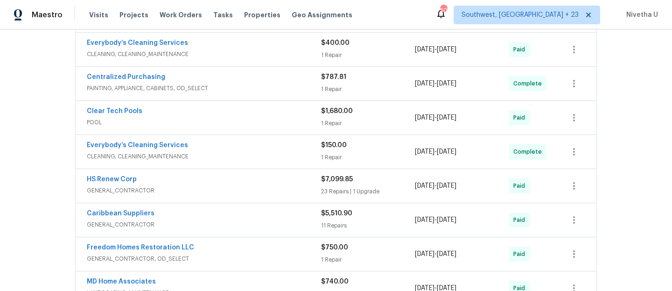
click at [226, 123] on span "POOL" at bounding box center [204, 122] width 234 height 9
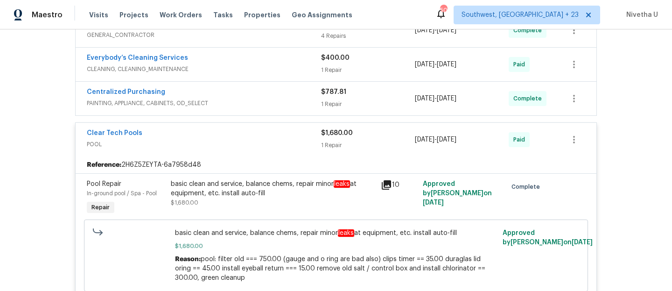
scroll to position [262, 0]
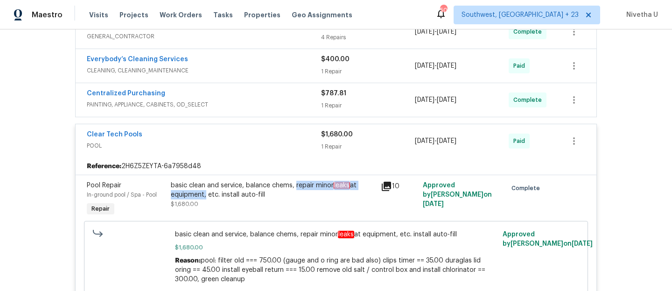
drag, startPoint x: 292, startPoint y: 186, endPoint x: 201, endPoint y: 196, distance: 91.5
click at [201, 196] on div "basic clean and service, balance chems, repair minor leaks at equipment, etc. i…" at bounding box center [273, 189] width 204 height 19
copy div "repair minor leaks at equipment"
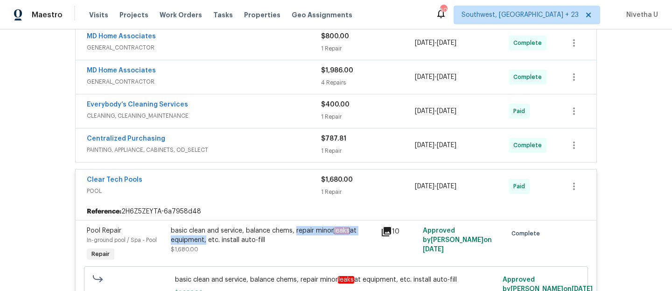
scroll to position [209, 0]
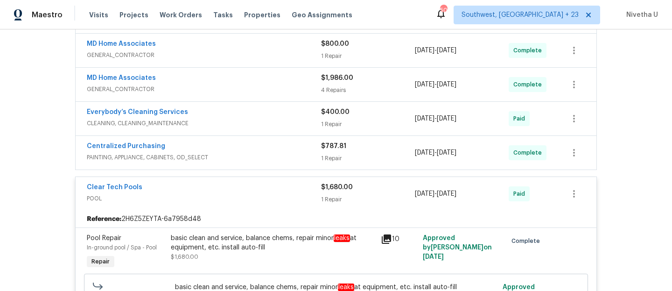
click at [262, 199] on span "POOL" at bounding box center [204, 198] width 234 height 9
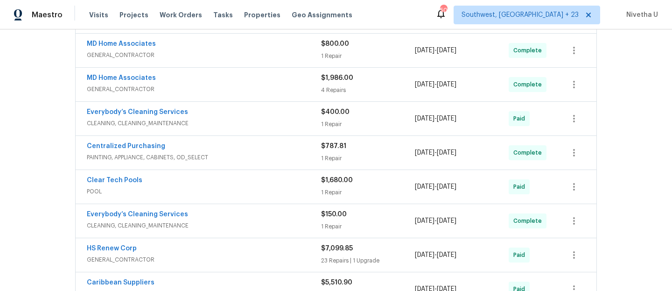
click at [249, 166] on div "Centralized Purchasing PAINTING, APPLIANCE, CABINETS, OD_SELECT $787.81 1 Repai…" at bounding box center [336, 153] width 521 height 34
click at [240, 153] on span "PAINTING, APPLIANCE, CABINETS, OD_SELECT" at bounding box center [204, 157] width 234 height 9
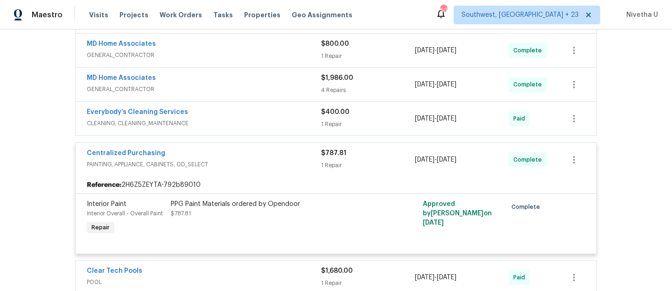
click at [229, 156] on div "Centralized Purchasing" at bounding box center [204, 153] width 234 height 11
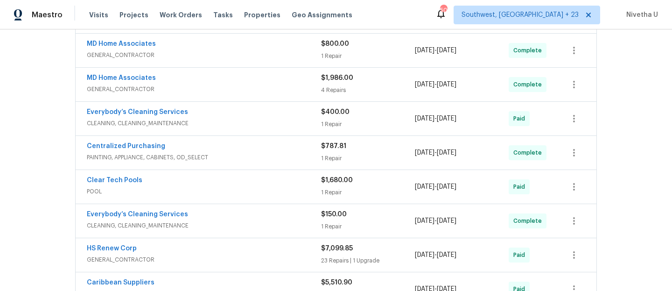
click at [223, 107] on div "Everybody’s Cleaning Services" at bounding box center [204, 112] width 234 height 11
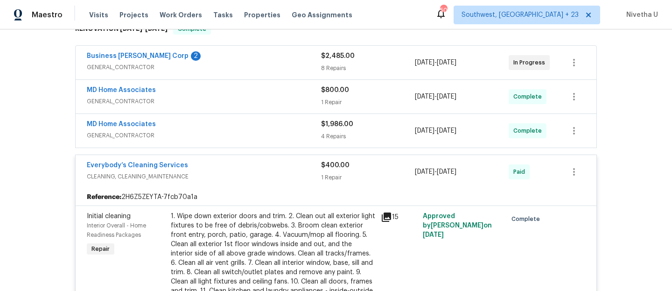
scroll to position [161, 0]
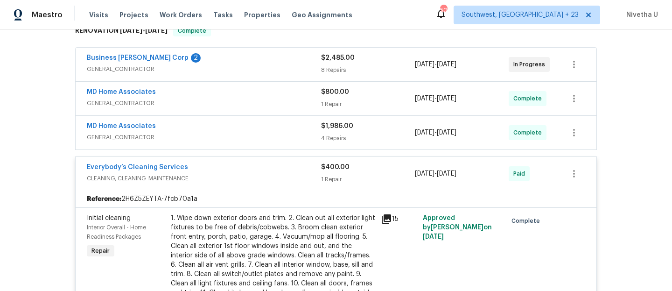
click at [249, 164] on div "Everybody’s Cleaning Services" at bounding box center [204, 167] width 234 height 11
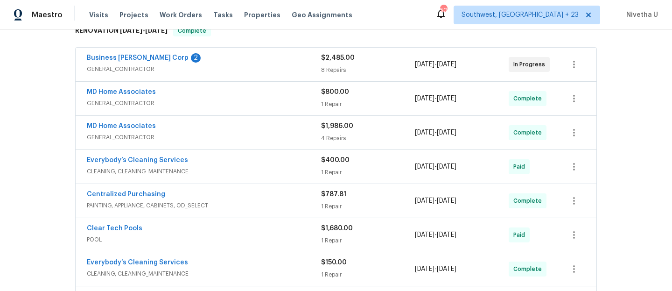
click at [239, 138] on span "GENERAL_CONTRACTOR" at bounding box center [204, 136] width 234 height 9
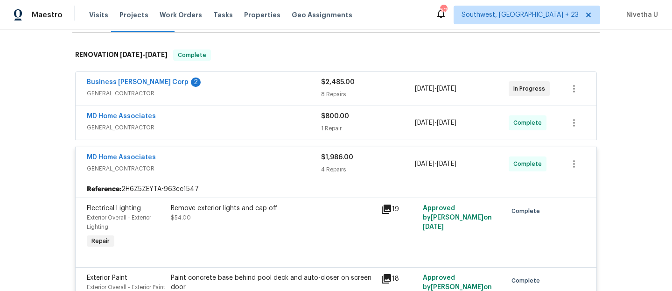
scroll to position [138, 0]
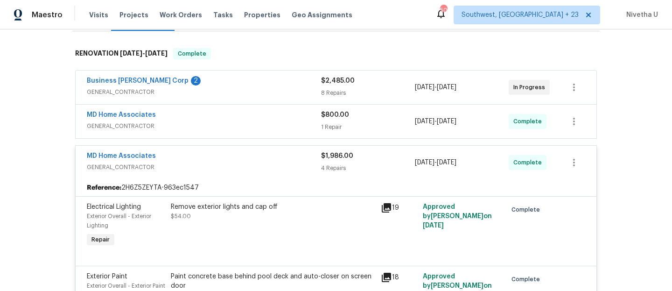
click at [224, 160] on div "MD Home Associates" at bounding box center [204, 156] width 234 height 11
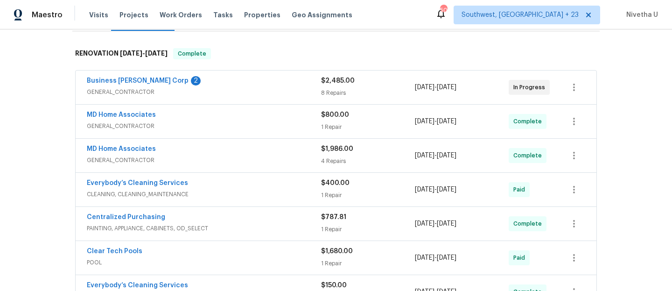
click at [222, 121] on span "GENERAL_CONTRACTOR" at bounding box center [204, 125] width 234 height 9
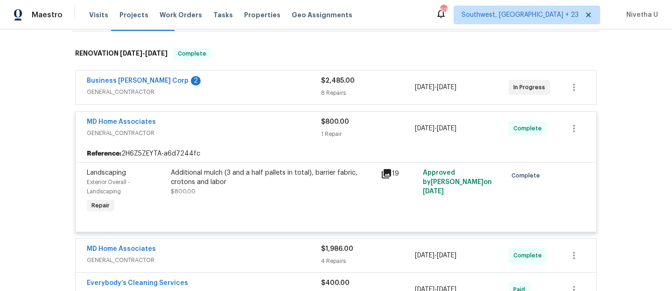
click at [219, 128] on span "GENERAL_CONTRACTOR" at bounding box center [204, 132] width 234 height 9
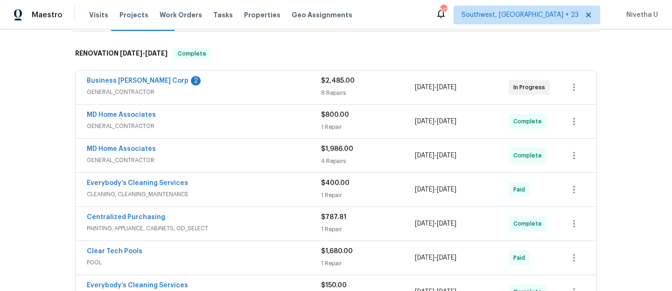
click at [212, 84] on div "Business Morel Corp 2" at bounding box center [204, 81] width 234 height 11
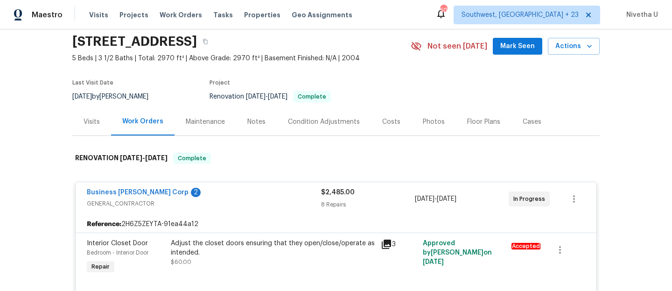
scroll to position [0, 0]
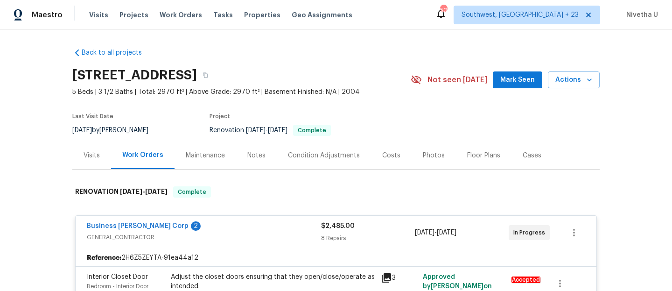
click at [241, 226] on div "Business Morel Corp 2" at bounding box center [204, 226] width 234 height 11
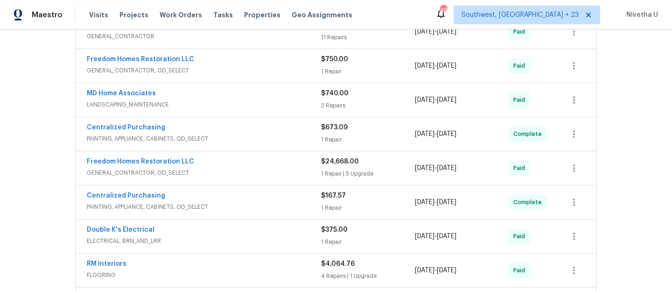
click at [220, 178] on div "Freedom Homes Restoration LLC GENERAL_CONTRACTOR, OD_SELECT" at bounding box center [204, 168] width 234 height 22
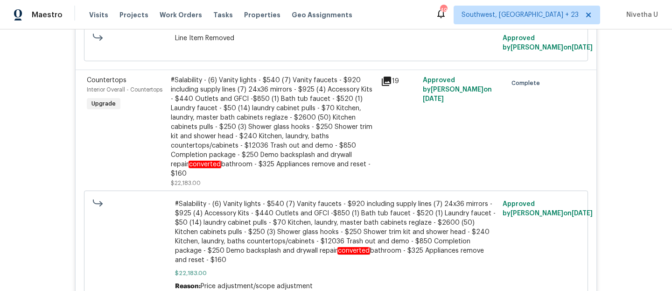
scroll to position [1080, 0]
click at [237, 145] on div "#Salability - (6) Vanity lights - $540 (7) Vanity faucets - $920 including supp…" at bounding box center [273, 126] width 204 height 103
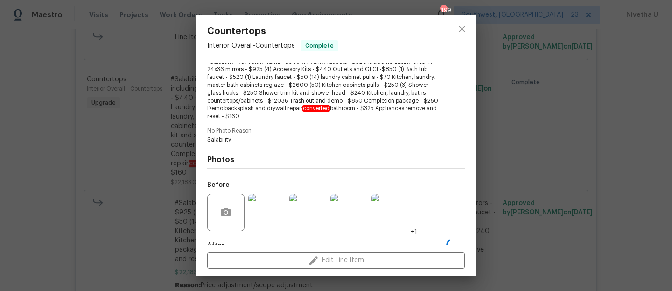
scroll to position [170, 0]
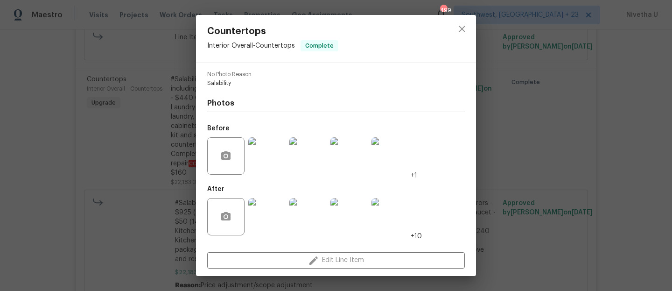
click at [266, 163] on img at bounding box center [266, 155] width 37 height 37
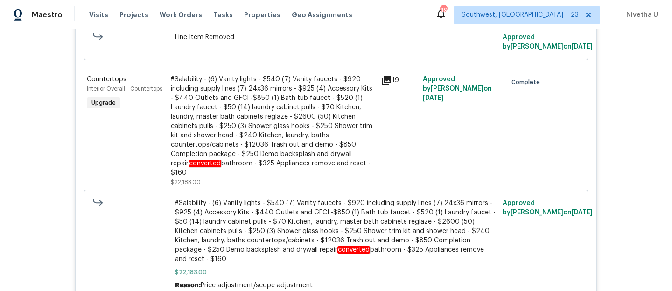
click at [317, 112] on div "#Salability - (6) Vanity lights - $540 (7) Vanity faucets - $920 including supp…" at bounding box center [273, 126] width 204 height 103
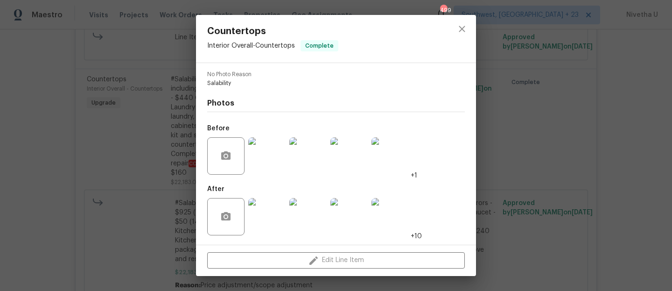
click at [258, 218] on img at bounding box center [266, 216] width 37 height 37
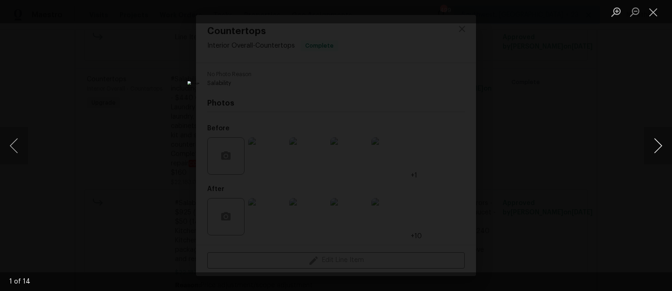
click at [659, 148] on button "Next image" at bounding box center [658, 145] width 28 height 37
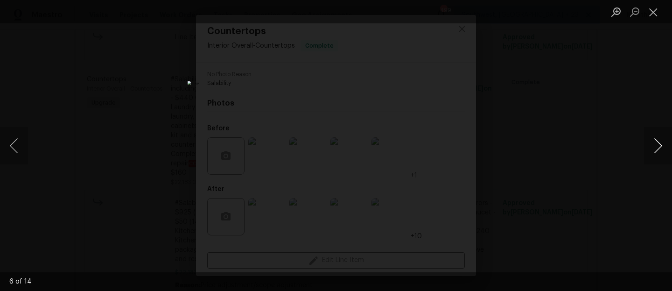
click at [659, 148] on button "Next image" at bounding box center [658, 145] width 28 height 37
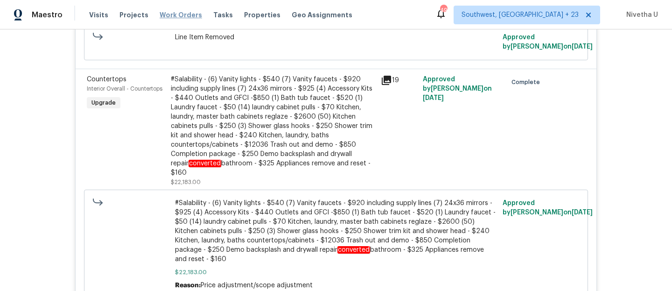
click at [183, 18] on span "Work Orders" at bounding box center [181, 14] width 42 height 9
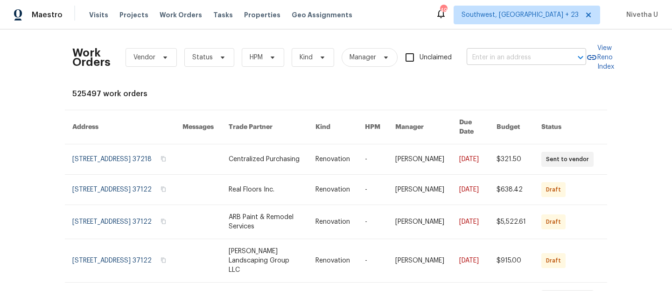
click at [500, 56] on input "text" at bounding box center [512, 57] width 93 height 14
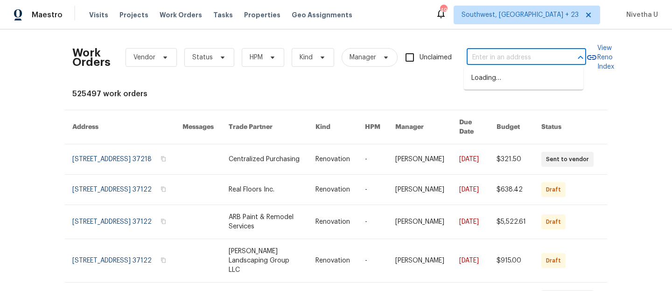
paste input "306 Cooper Creek Dr Dallas, GA 30157"
type input "306 Cooper Creek Dr Dallas, GA 30157"
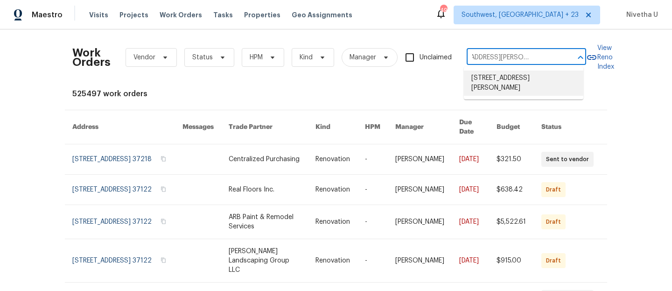
click at [510, 84] on li "[STREET_ADDRESS][PERSON_NAME]" at bounding box center [523, 82] width 119 height 25
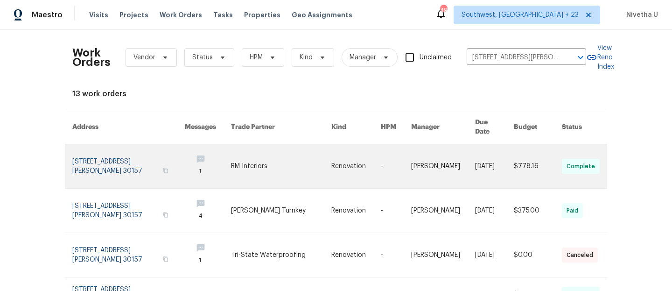
click at [106, 160] on link at bounding box center [128, 166] width 112 height 44
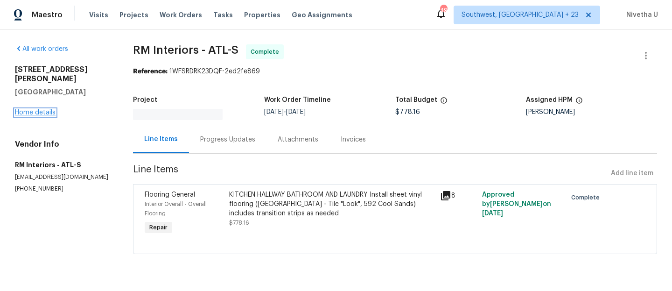
click at [33, 109] on link "Home details" at bounding box center [35, 112] width 41 height 7
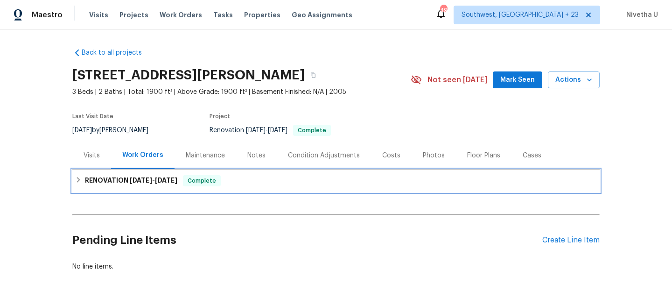
click at [244, 186] on div "RENOVATION 9/12/25 - 10/10/25 Complete" at bounding box center [335, 180] width 521 height 11
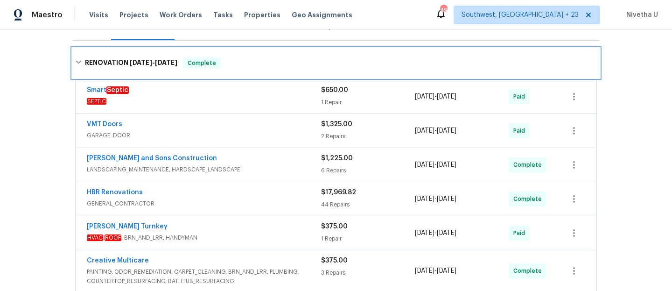
scroll to position [460, 0]
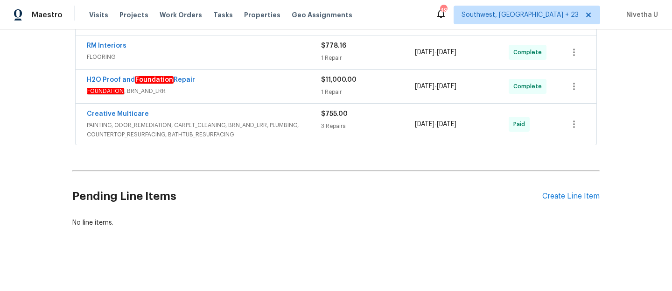
click at [284, 111] on div "Creative Multicare" at bounding box center [204, 114] width 234 height 11
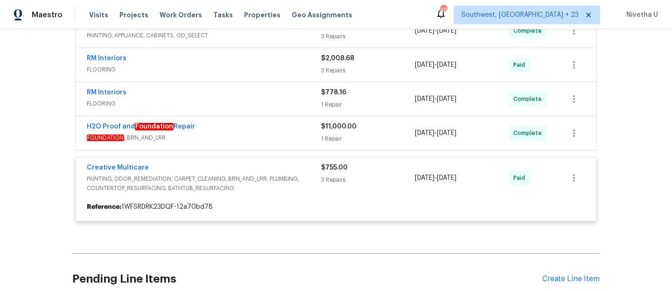
scroll to position [387, 0]
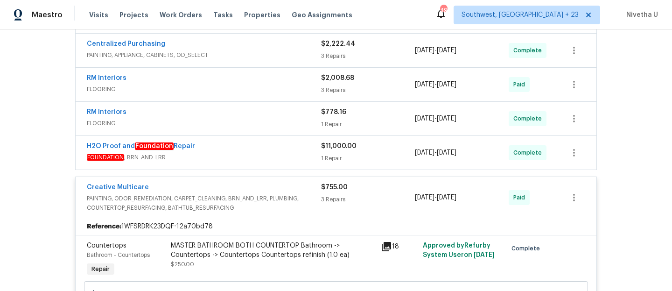
click at [240, 160] on span "FOUNDATION , BRN_AND_LRR" at bounding box center [204, 157] width 234 height 9
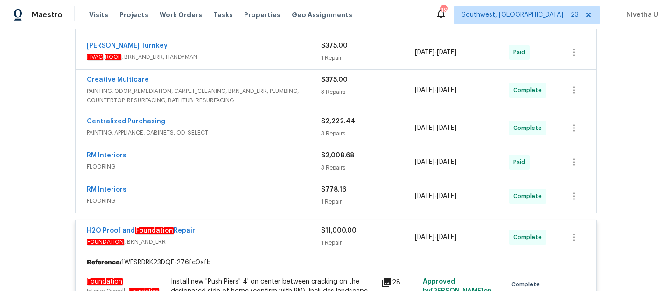
scroll to position [308, 0]
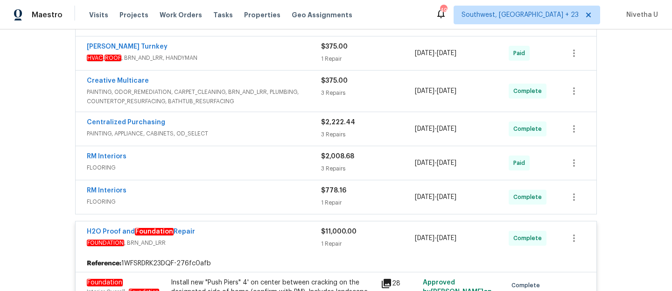
click at [239, 189] on div "RM Interiors" at bounding box center [204, 191] width 234 height 11
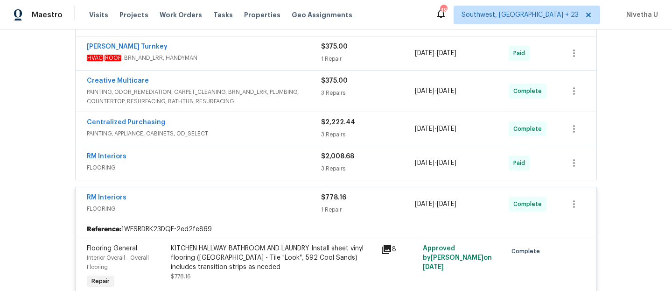
click at [238, 160] on div "RM Interiors" at bounding box center [204, 157] width 234 height 11
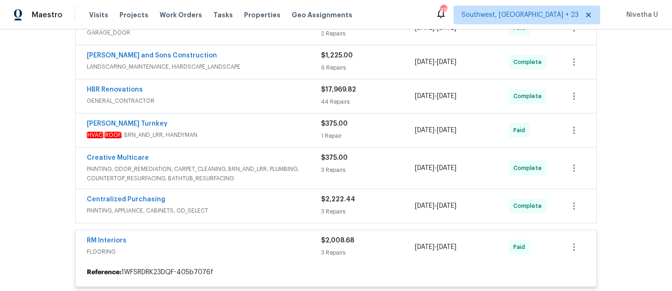
scroll to position [231, 0]
click at [251, 205] on div "Centralized Purchasing" at bounding box center [204, 200] width 234 height 11
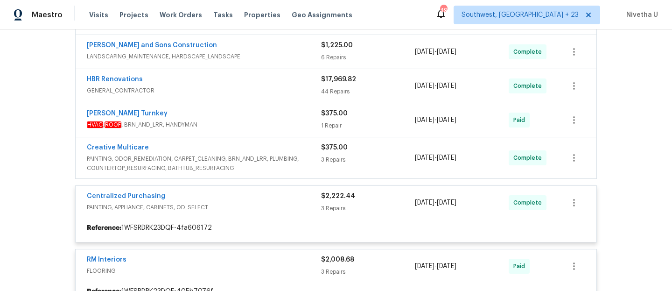
scroll to position [245, 0]
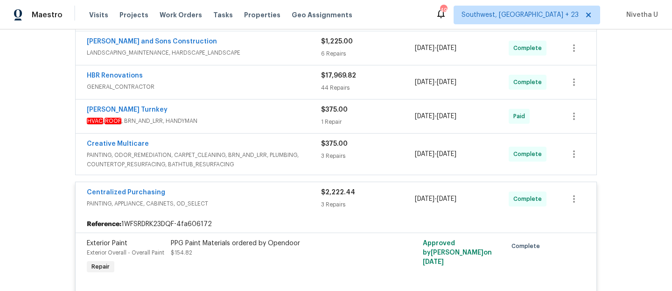
click at [305, 154] on span "PAINTING, ODOR_REMEDIATION, CARPET_CLEANING, BRN_AND_LRR, PLUMBING, COUNTERTOP_…" at bounding box center [204, 159] width 234 height 19
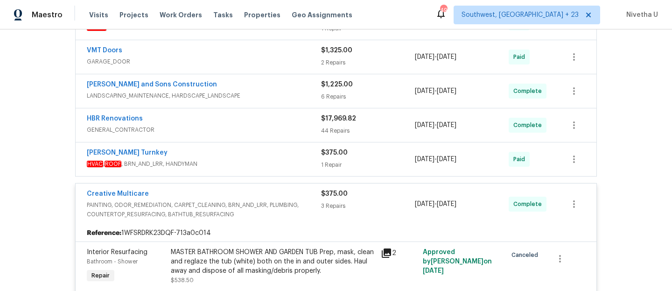
scroll to position [204, 0]
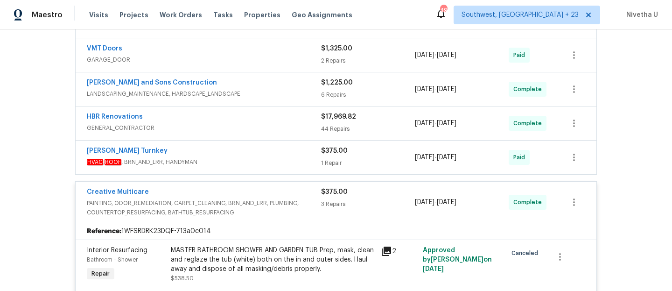
click at [293, 160] on span "HVAC , ROOF , BRN_AND_LRR, HANDYMAN" at bounding box center [204, 161] width 234 height 9
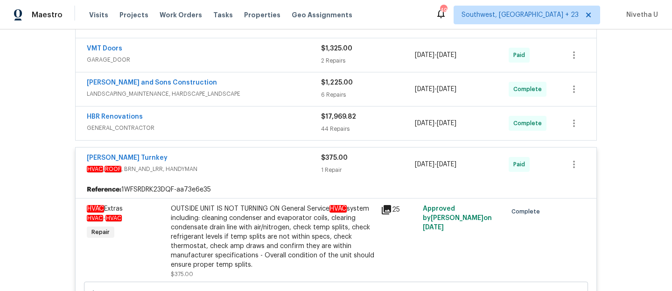
click at [281, 121] on div "HBR Renovations" at bounding box center [204, 117] width 234 height 11
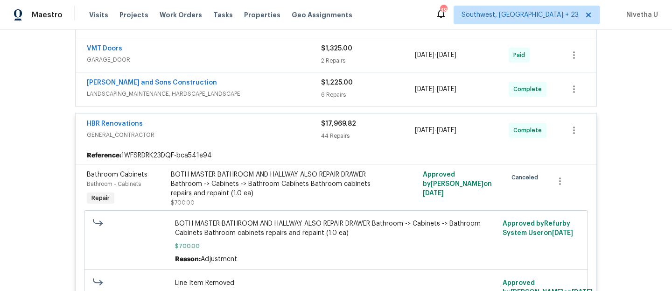
click at [256, 94] on span "LANDSCAPING_MAINTENANCE, HARDSCAPE_LANDSCAPE" at bounding box center [204, 93] width 234 height 9
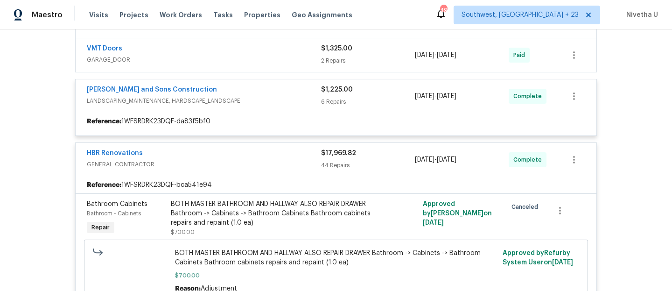
scroll to position [100, 0]
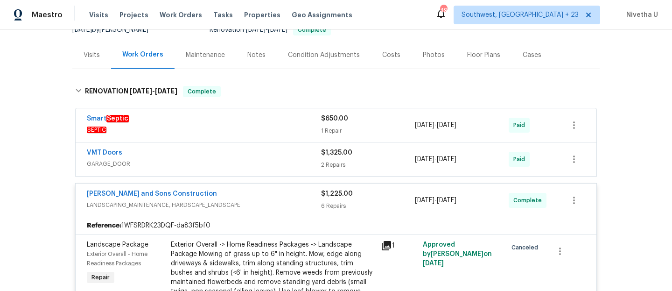
click at [255, 163] on span "GARAGE_DOOR" at bounding box center [204, 163] width 234 height 9
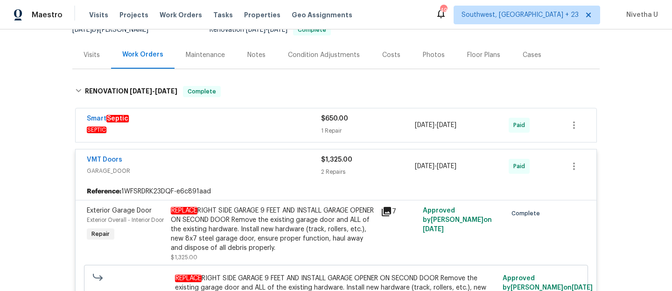
click at [245, 134] on span "SEPTIC" at bounding box center [204, 129] width 234 height 9
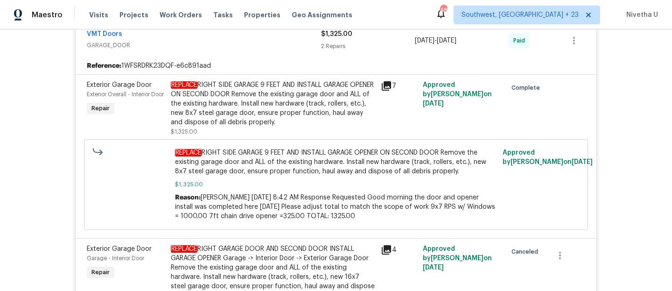
scroll to position [0, 0]
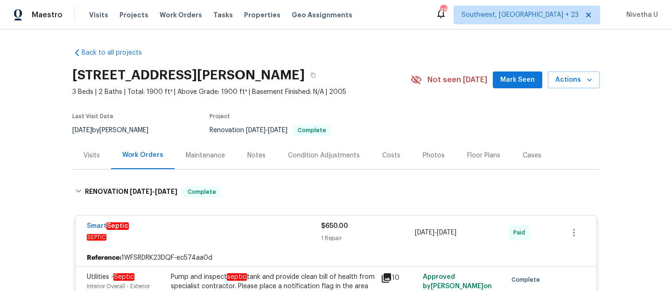
click at [256, 230] on div "Smart Septic" at bounding box center [204, 226] width 234 height 11
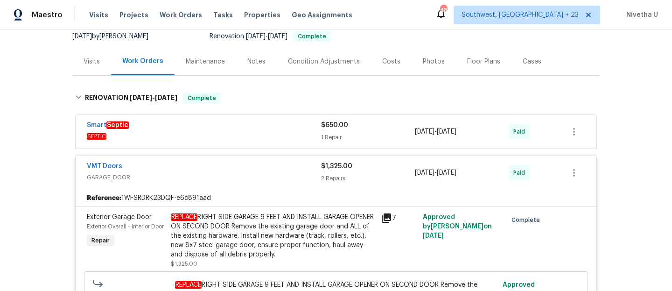
click at [247, 177] on span "GARAGE_DOOR" at bounding box center [204, 177] width 234 height 9
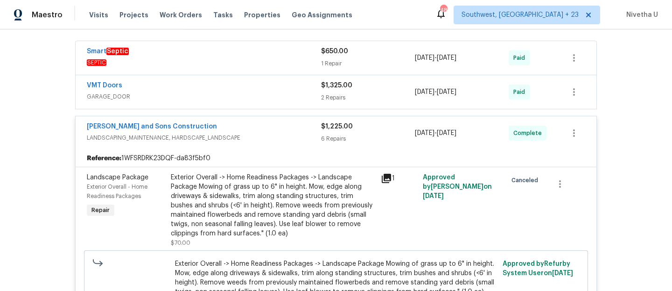
scroll to position [188, 0]
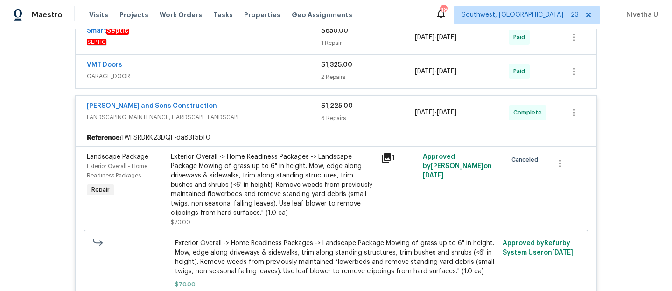
click at [274, 126] on div "Reyes and Sons Construction LANDSCAPING_MAINTENANCE, HARDSCAPE_LANDSCAPE $1,225…" at bounding box center [336, 113] width 521 height 34
click at [268, 114] on span "LANDSCAPING_MAINTENANCE, HARDSCAPE_LANDSCAPE" at bounding box center [204, 116] width 234 height 9
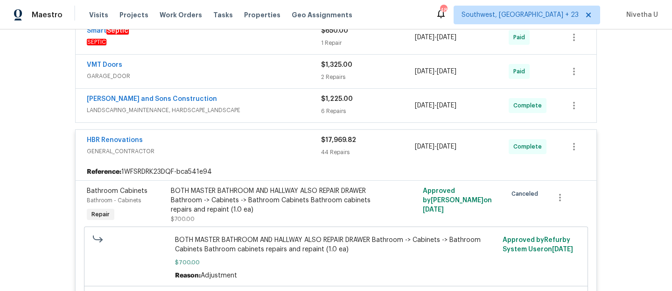
click at [265, 161] on div "HBR Renovations GENERAL_CONTRACTOR $17,969.82 44 Repairs 9/12/2025 - 10/2/2025 …" at bounding box center [336, 147] width 521 height 34
click at [255, 146] on span "GENERAL_CONTRACTOR" at bounding box center [204, 150] width 234 height 9
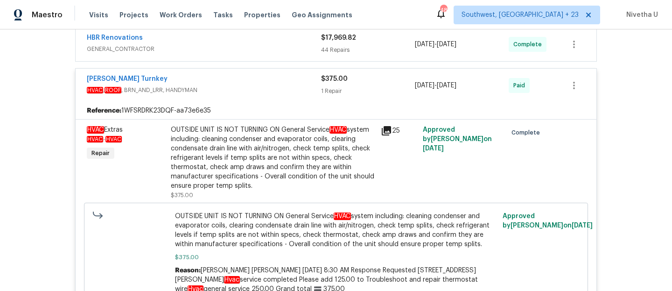
click at [268, 83] on div "Davis Turnkey" at bounding box center [204, 79] width 234 height 11
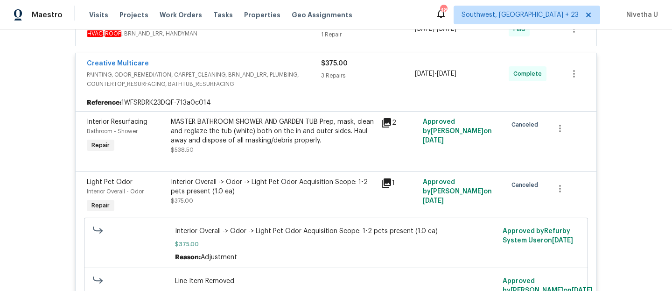
click at [310, 67] on div "Creative Multicare" at bounding box center [204, 64] width 234 height 11
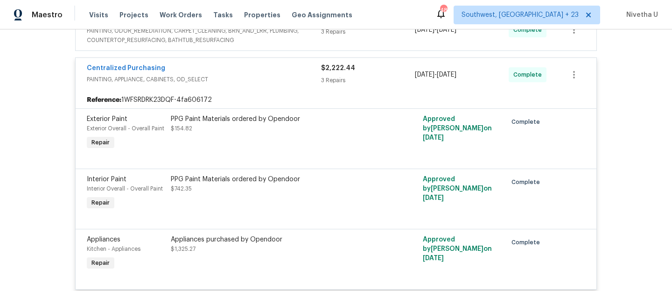
click at [300, 70] on div "Centralized Purchasing" at bounding box center [204, 68] width 234 height 11
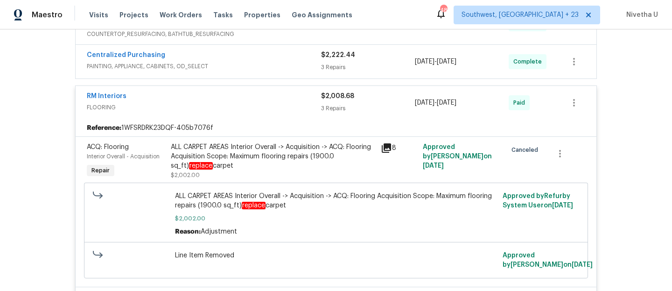
click at [306, 96] on div "RM Interiors" at bounding box center [204, 96] width 234 height 11
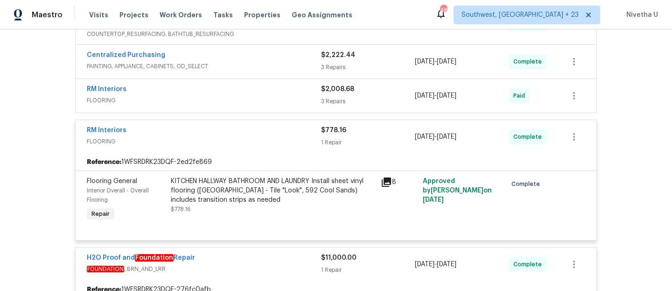
scroll to position [466, 0]
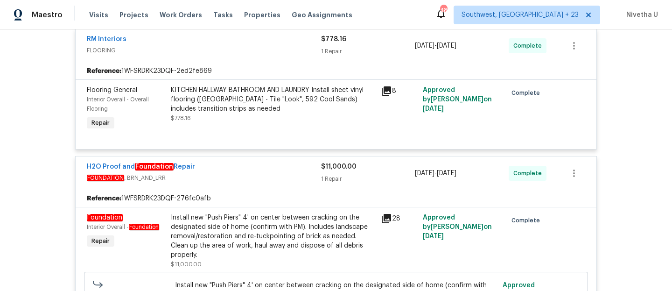
click at [300, 49] on span "FLOORING" at bounding box center [204, 50] width 234 height 9
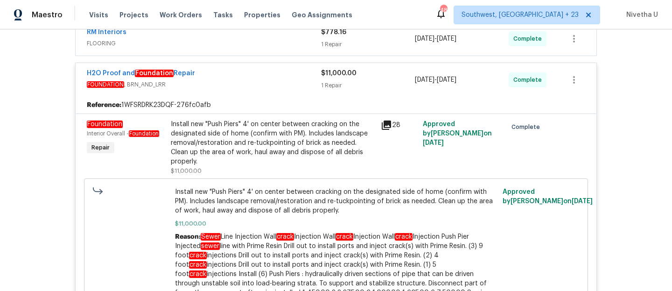
click at [294, 76] on div "H2O Proof and Foundation Repair" at bounding box center [204, 74] width 234 height 11
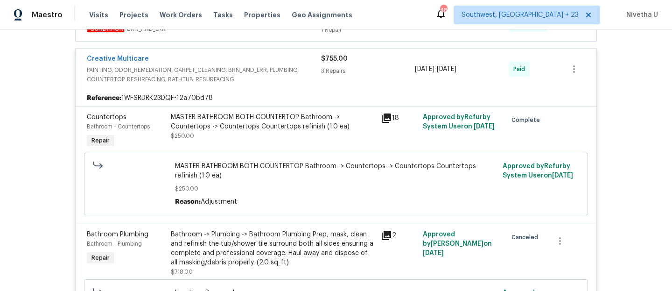
click at [310, 65] on span "PAINTING, ODOR_REMEDIATION, CARPET_CLEANING, BRN_AND_LRR, PLUMBING, COUNTERTOP_…" at bounding box center [204, 74] width 234 height 19
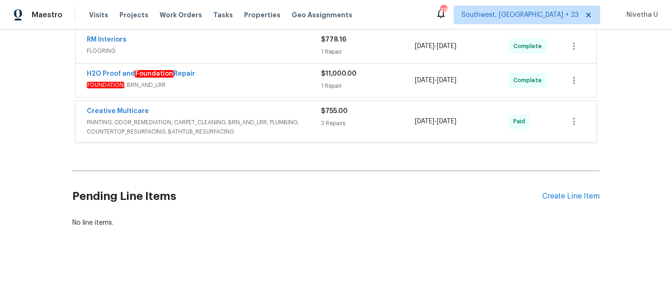
scroll to position [460, 0]
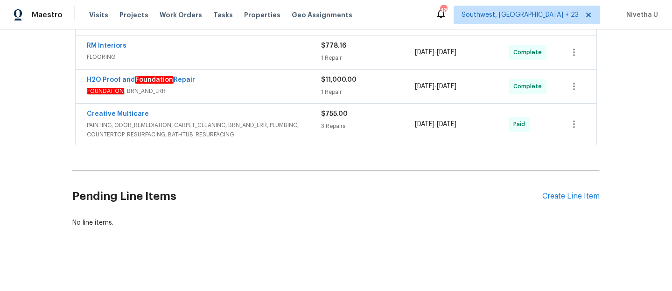
click at [306, 104] on div "Creative Multicare PAINTING, ODOR_REMEDIATION, CARPET_CLEANING, BRN_AND_LRR, PL…" at bounding box center [336, 124] width 521 height 41
click at [301, 120] on span "PAINTING, ODOR_REMEDIATION, CARPET_CLEANING, BRN_AND_LRR, PLUMBING, COUNTERTOP_…" at bounding box center [204, 129] width 234 height 19
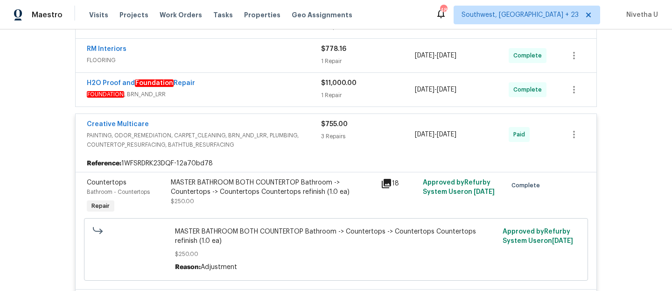
scroll to position [449, 0]
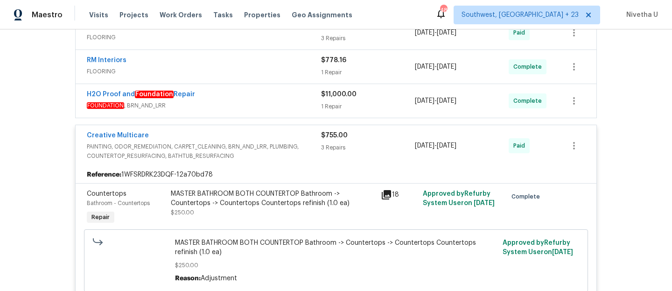
click at [300, 136] on div "Creative Multicare" at bounding box center [204, 136] width 234 height 11
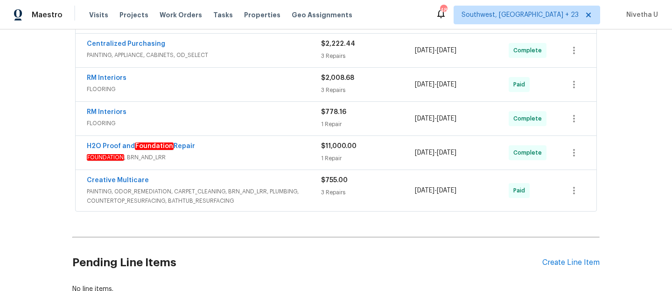
scroll to position [373, 0]
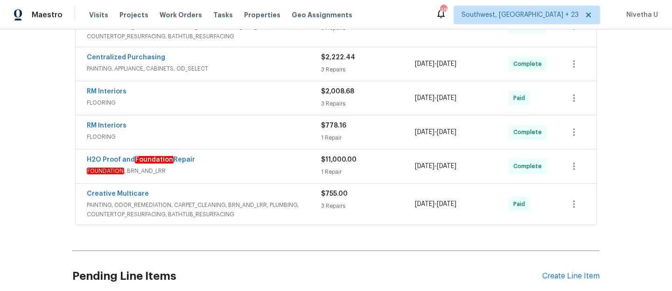
click at [253, 160] on div "H2O Proof and Foundation Repair" at bounding box center [204, 160] width 234 height 11
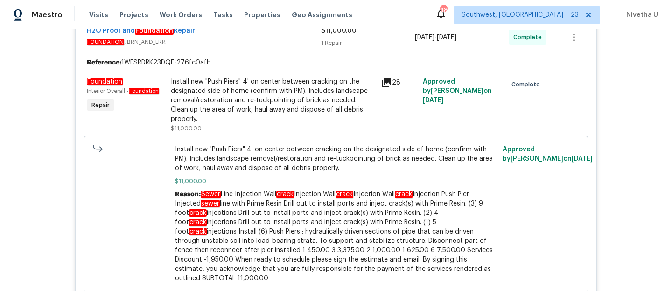
scroll to position [510, 0]
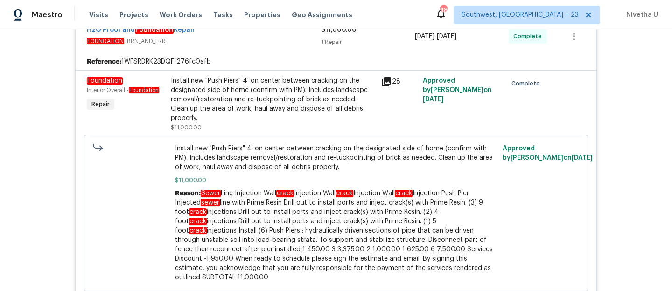
click at [316, 105] on div "Install new "Push Piers" 4' on center between cracking on the designated side o…" at bounding box center [273, 99] width 204 height 47
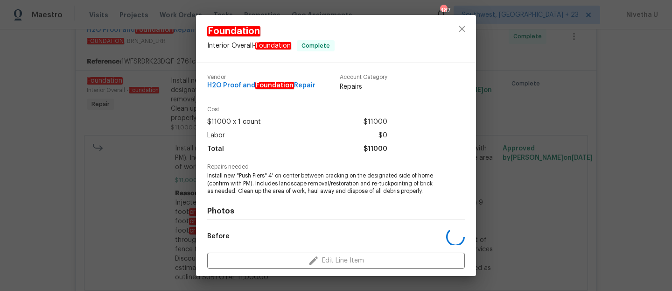
scroll to position [116, 0]
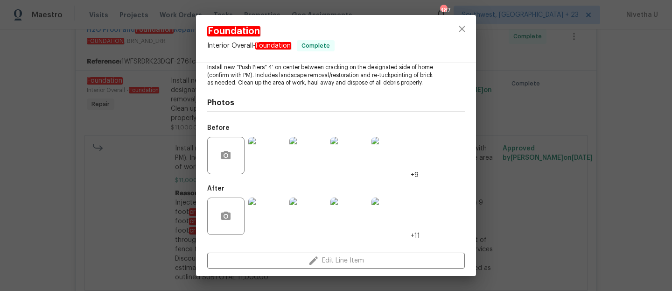
click at [533, 164] on div "Foundation Interior Overall - Foundation Complete Vendor H2O Proof and Foundati…" at bounding box center [336, 145] width 672 height 291
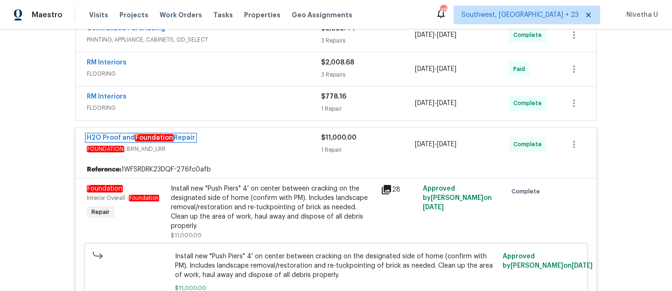
scroll to position [338, 0]
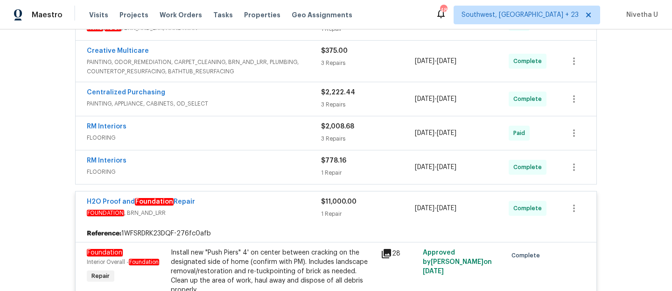
click at [267, 214] on span "FOUNDATION , BRN_AND_LRR" at bounding box center [204, 212] width 234 height 9
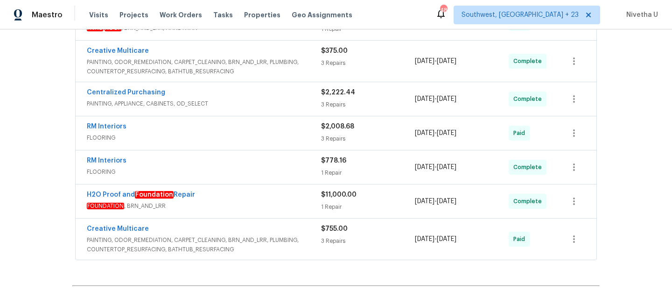
click at [244, 159] on div "RM Interiors" at bounding box center [204, 161] width 234 height 11
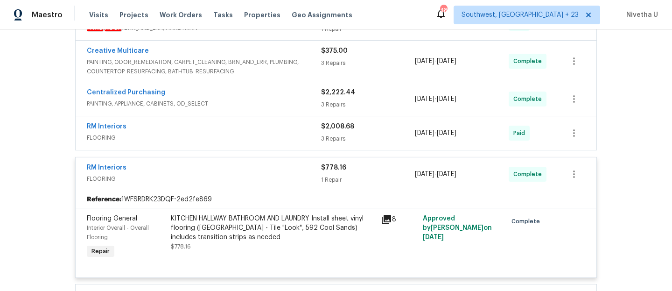
click at [250, 174] on span "FLOORING" at bounding box center [204, 178] width 234 height 9
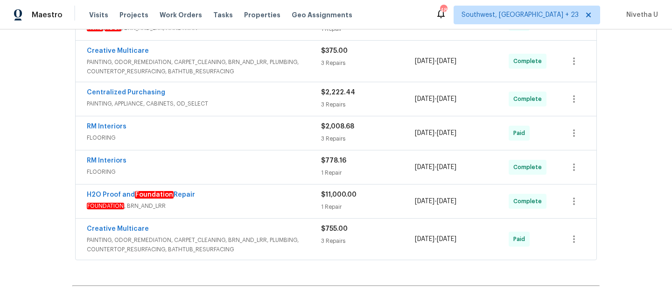
click at [231, 128] on div "RM Interiors" at bounding box center [204, 127] width 234 height 11
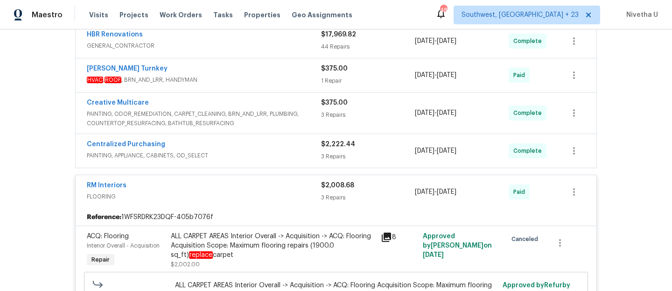
scroll to position [274, 0]
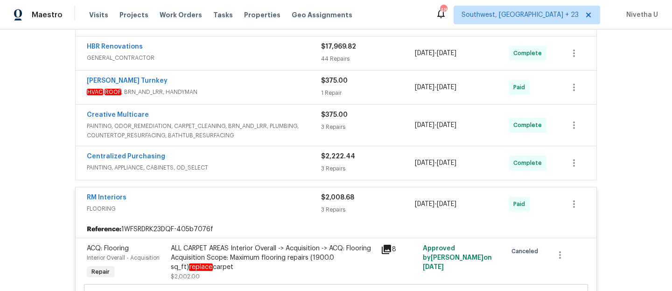
click at [240, 197] on div "RM Interiors" at bounding box center [204, 198] width 234 height 11
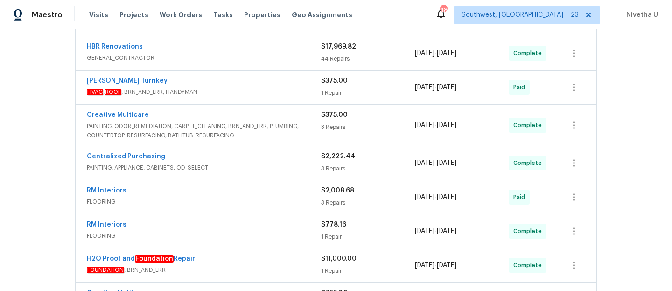
click at [271, 161] on div "Centralized Purchasing" at bounding box center [204, 157] width 234 height 11
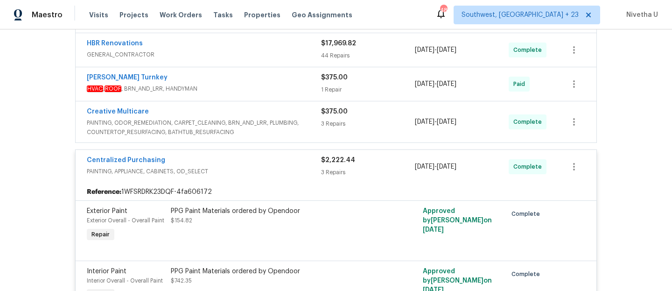
scroll to position [275, 0]
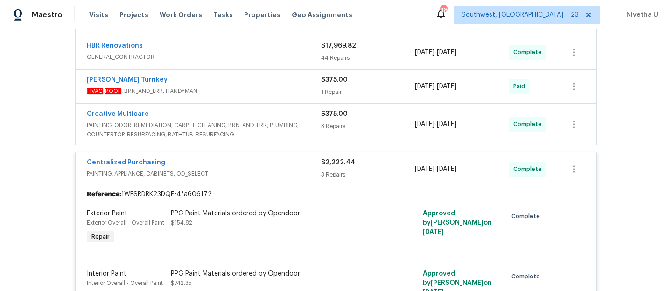
click at [271, 161] on div "Centralized Purchasing" at bounding box center [204, 163] width 234 height 11
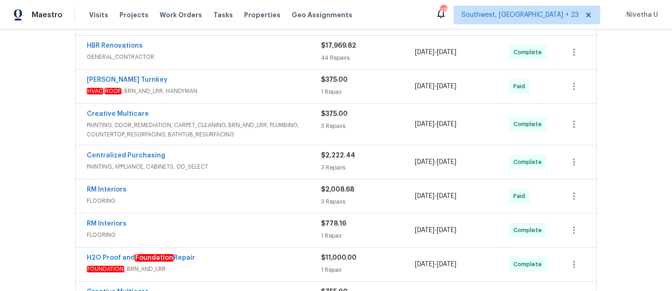
click at [296, 125] on span "PAINTING, ODOR_REMEDIATION, CARPET_CLEANING, BRN_AND_LRR, PLUMBING, COUNTERTOP_…" at bounding box center [204, 129] width 234 height 19
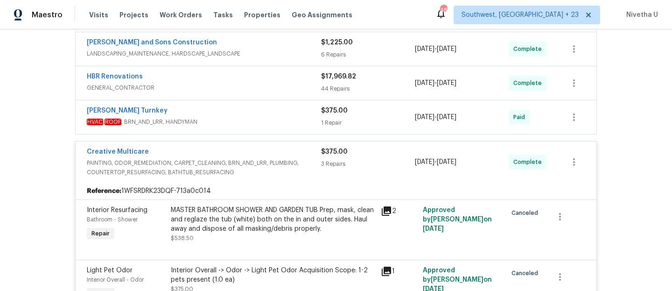
scroll to position [237, 0]
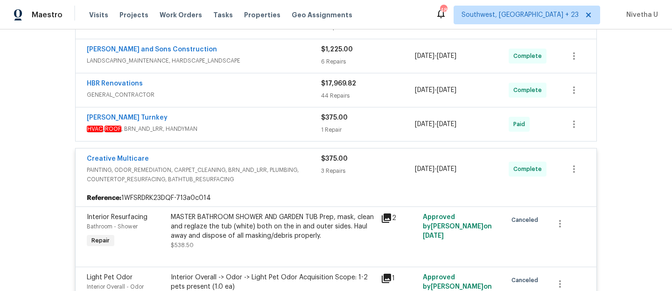
click at [303, 155] on div "Creative Multicare" at bounding box center [204, 159] width 234 height 11
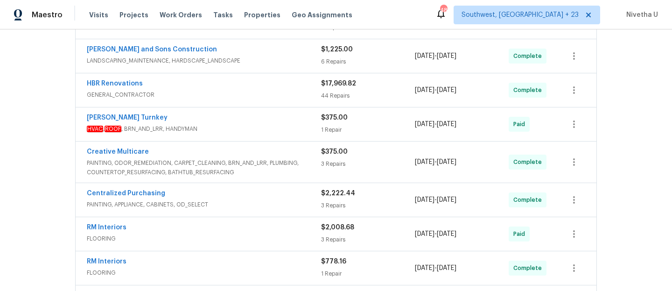
click at [277, 123] on div "Davis Turnkey" at bounding box center [204, 118] width 234 height 11
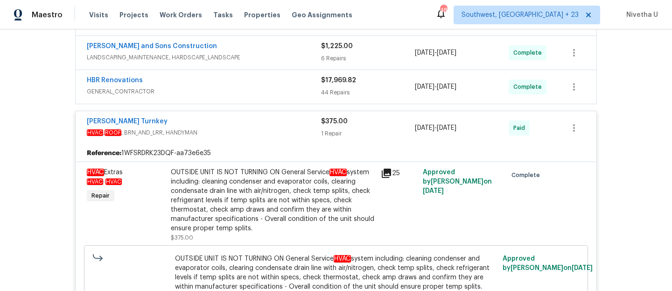
scroll to position [240, 0]
click at [262, 129] on span "HVAC , ROOF , BRN_AND_LRR, HANDYMAN" at bounding box center [204, 133] width 234 height 9
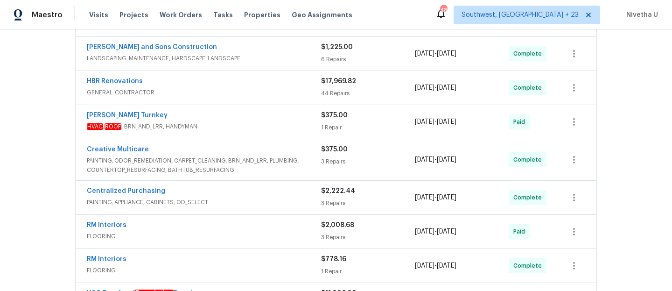
click at [250, 94] on span "GENERAL_CONTRACTOR" at bounding box center [204, 92] width 234 height 9
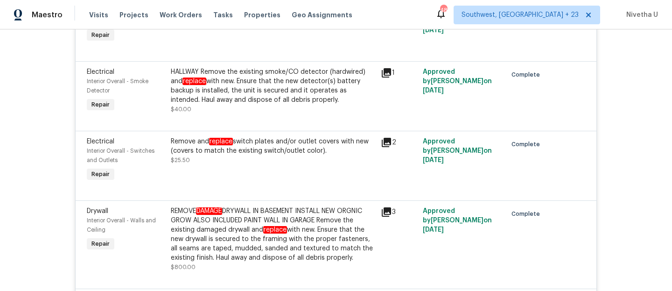
scroll to position [4076, 0]
click at [244, 236] on div "REMOVE DAMAGE DRYWALL IN BASEMENT INSTALL NEW ORGNIC GROW ALSO INCLUDED PAINT W…" at bounding box center [273, 233] width 204 height 56
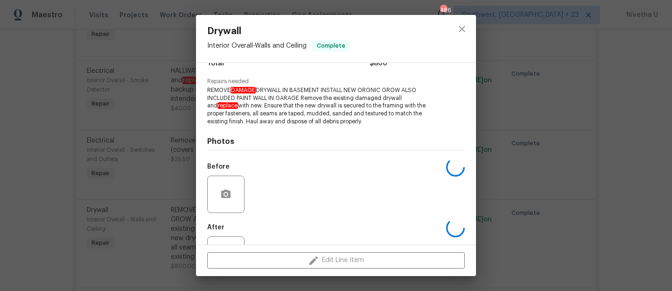
scroll to position [123, 0]
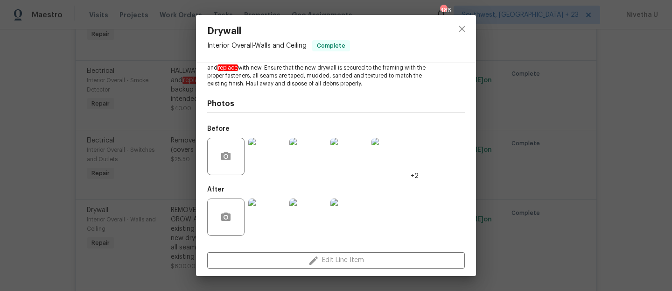
click at [262, 160] on img at bounding box center [266, 156] width 37 height 37
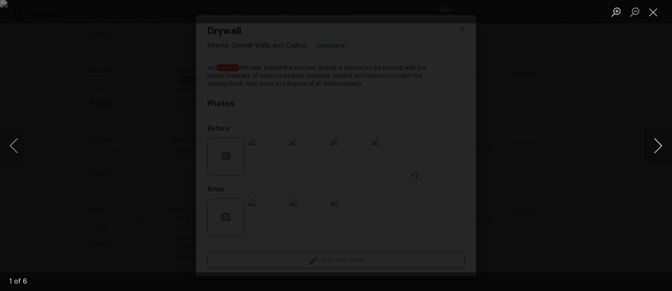
click at [654, 148] on button "Next image" at bounding box center [658, 145] width 28 height 37
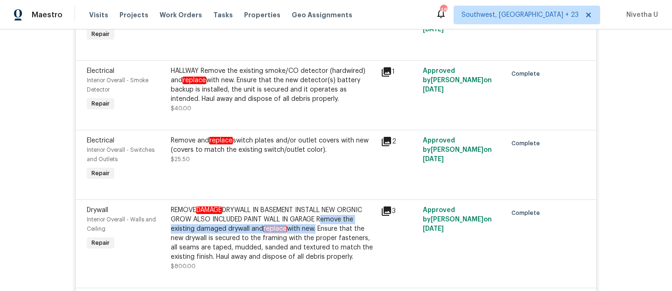
drag, startPoint x: 317, startPoint y: 222, endPoint x: 312, endPoint y: 234, distance: 13.0
click at [312, 234] on div "REMOVE DAMAGE DRYWALL IN BASEMENT INSTALL NEW ORGNIC GROW ALSO INCLUDED PAINT W…" at bounding box center [273, 233] width 204 height 56
copy div "Remove the existing damaged drywall and replace with new"
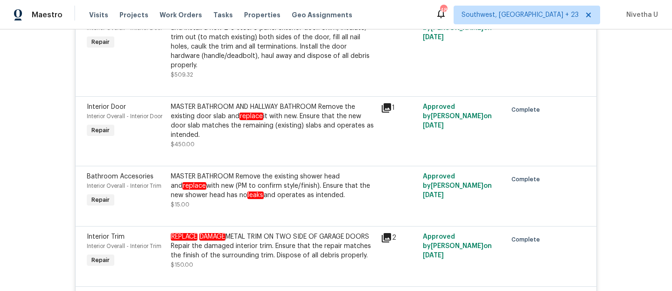
scroll to position [3227, 0]
click at [278, 245] on div "REPLACE DAMAGE METAL TRIM ON TWO SIDE OF GARAGE DOORS Repair the damaged interi…" at bounding box center [273, 246] width 204 height 28
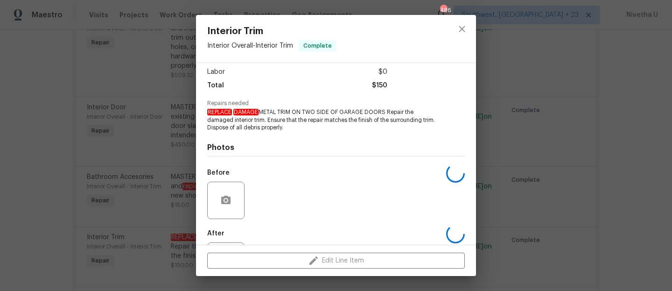
scroll to position [108, 0]
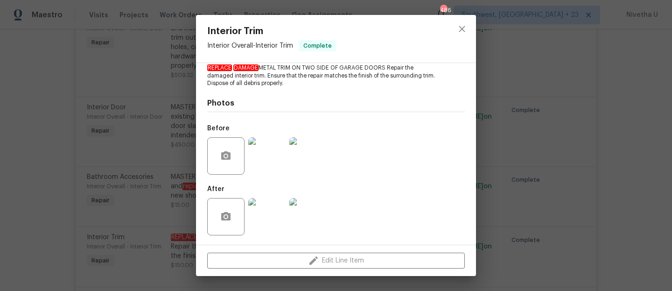
click at [285, 149] on div at bounding box center [266, 156] width 41 height 49
click at [264, 160] on img at bounding box center [266, 155] width 37 height 37
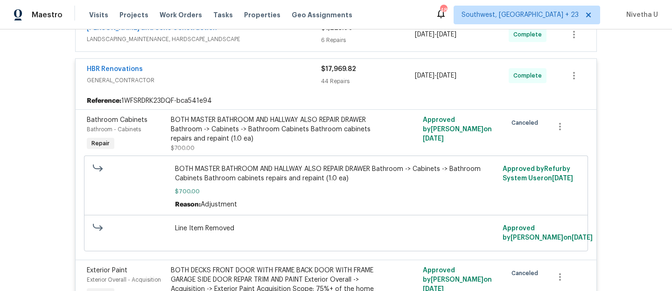
scroll to position [172, 0]
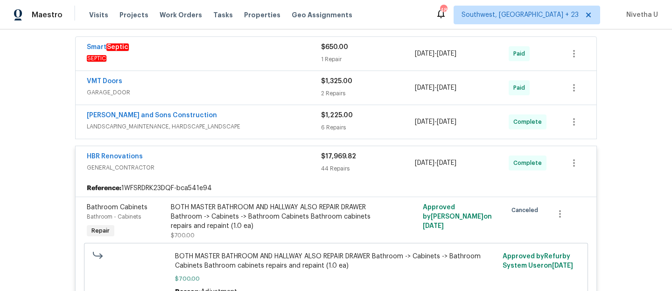
click at [251, 161] on div "HBR Renovations" at bounding box center [204, 157] width 234 height 11
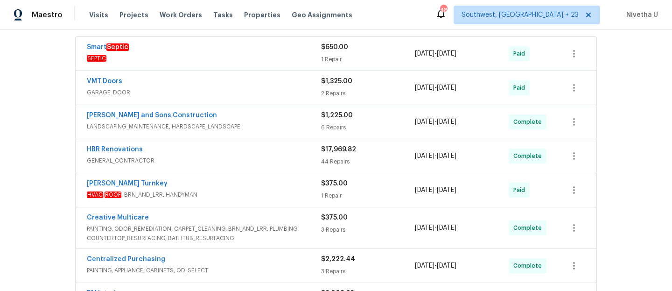
click at [255, 132] on div "Reyes and Sons Construction LANDSCAPING_MAINTENANCE, HARDSCAPE_LANDSCAPE" at bounding box center [204, 122] width 234 height 22
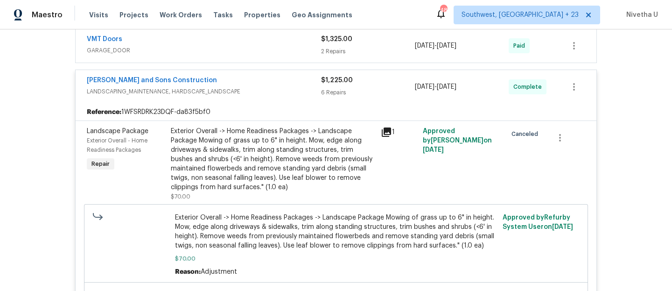
scroll to position [144, 0]
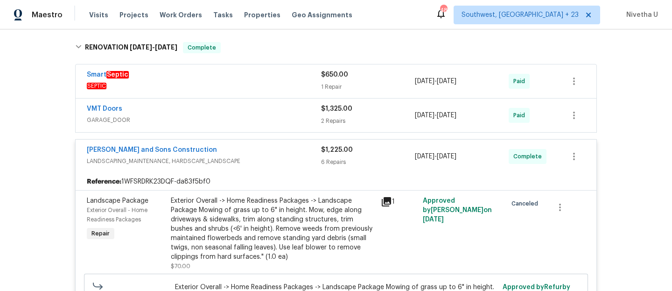
click at [255, 153] on div "Reyes and Sons Construction" at bounding box center [204, 150] width 234 height 11
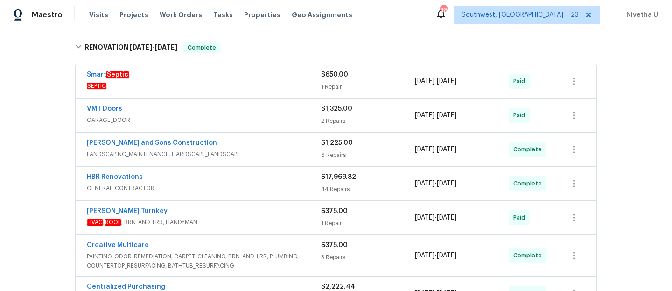
click at [248, 108] on div "VMT Doors" at bounding box center [204, 109] width 234 height 11
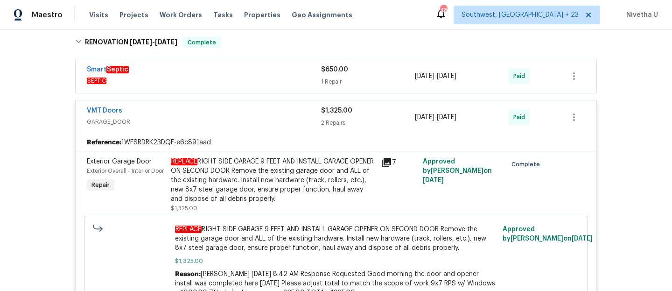
scroll to position [149, 0]
click at [244, 124] on span "GARAGE_DOOR" at bounding box center [204, 122] width 234 height 9
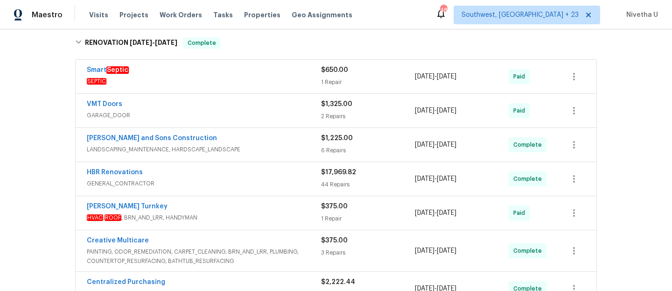
click at [235, 85] on span "SEPTIC" at bounding box center [204, 80] width 234 height 9
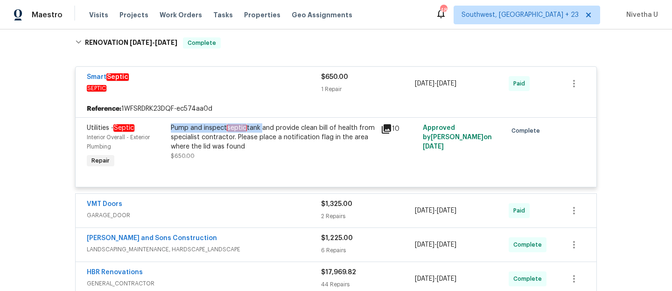
drag, startPoint x: 167, startPoint y: 125, endPoint x: 259, endPoint y: 129, distance: 92.4
click at [259, 129] on div "Pump and inspect septic tank and provide clean bill of health from specialist c…" at bounding box center [273, 137] width 204 height 28
copy div "Pump and inspect septic tank"
click at [254, 86] on span "SEPTIC" at bounding box center [204, 87] width 234 height 9
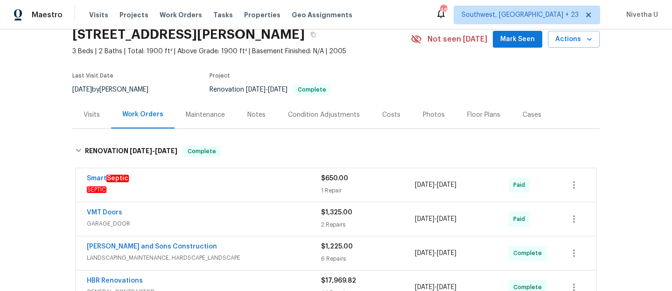
scroll to position [40, 0]
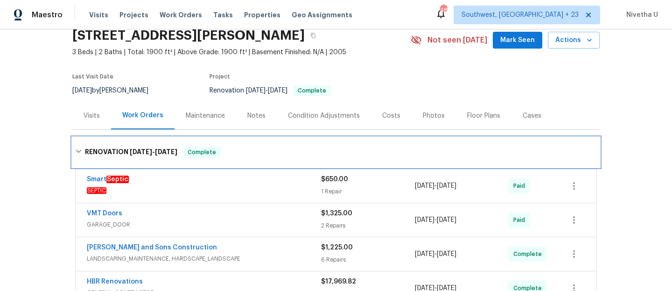
click at [237, 153] on div "RENOVATION 9/12/25 - 10/10/25 Complete" at bounding box center [335, 151] width 521 height 11
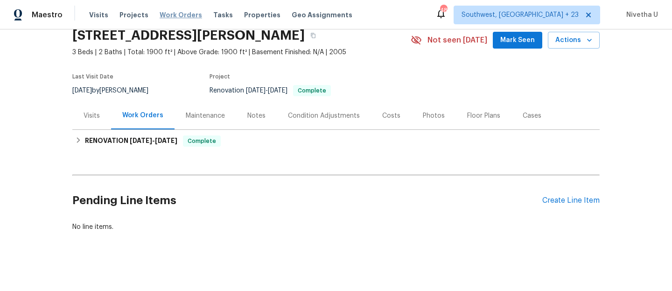
click at [168, 16] on span "Work Orders" at bounding box center [181, 14] width 42 height 9
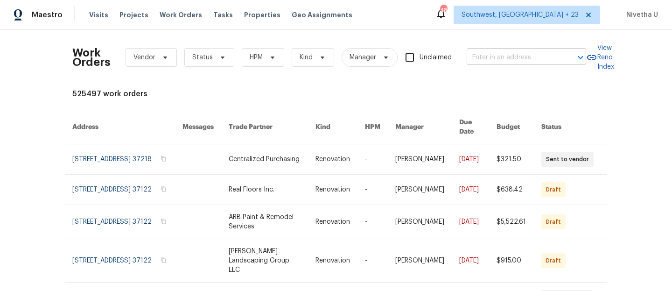
click at [496, 56] on input "text" at bounding box center [512, 57] width 93 height 14
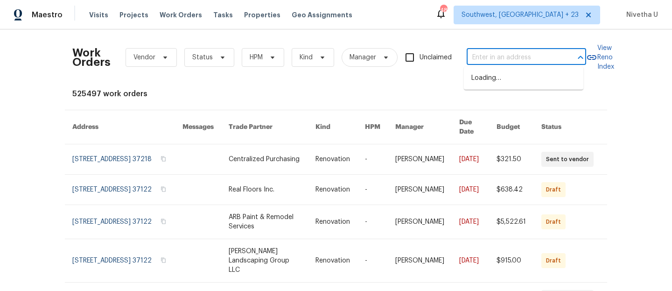
paste input "3811 Wyandotte Ave Kansas City, KS 66106"
type input "3811 Wyandotte Ave Kansas City, KS 66106"
click at [501, 86] on li "3811 Wyandotte Ave, Kansas City, KS 66106" at bounding box center [523, 77] width 119 height 15
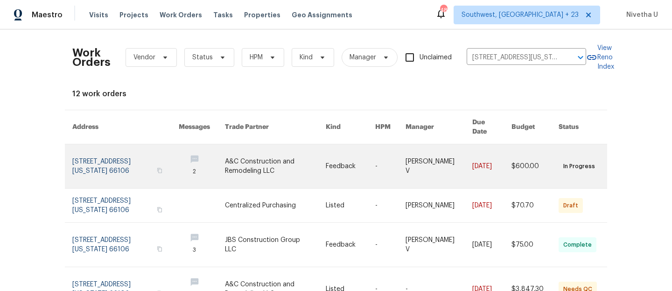
click at [89, 160] on link at bounding box center [125, 166] width 106 height 44
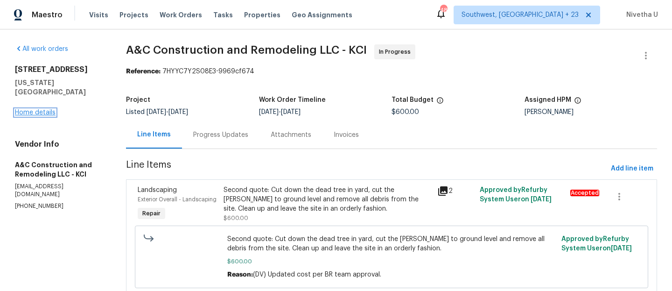
click at [45, 109] on link "Home details" at bounding box center [35, 112] width 41 height 7
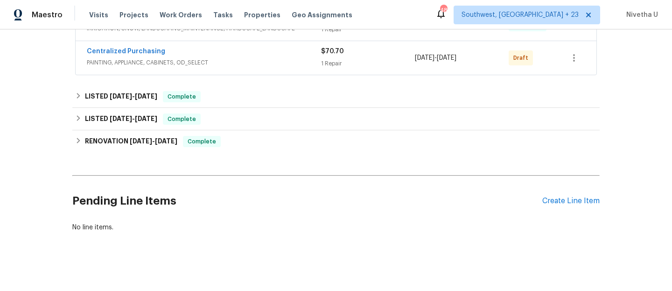
scroll to position [357, 0]
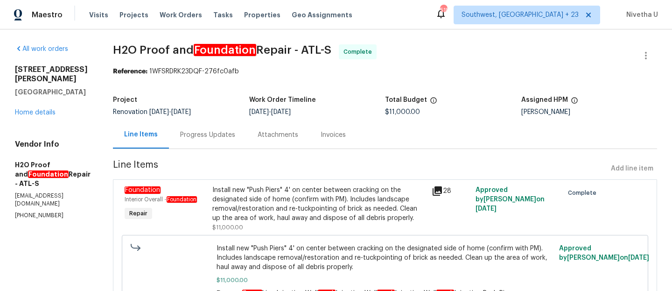
click at [180, 136] on div "Progress Updates" at bounding box center [207, 134] width 55 height 9
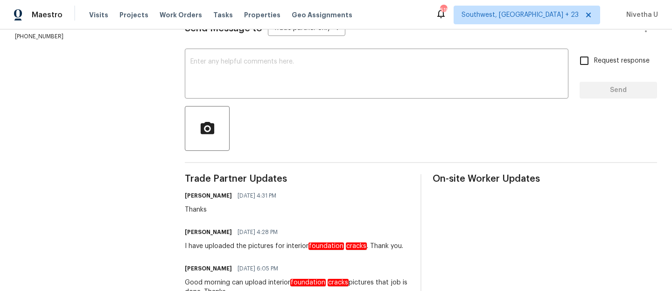
scroll to position [43, 0]
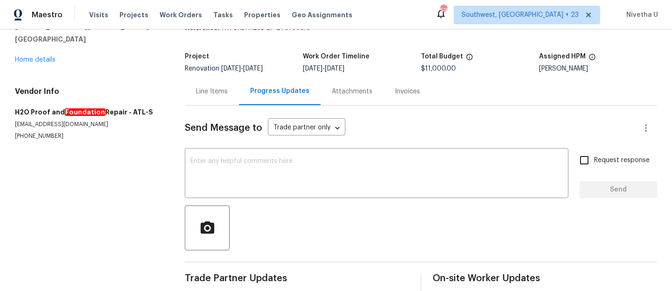
click at [221, 102] on div "Line Items" at bounding box center [212, 91] width 54 height 28
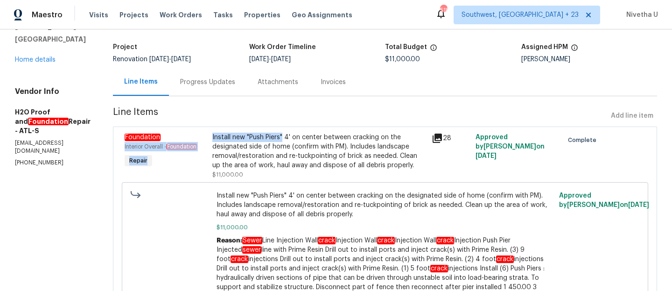
drag, startPoint x: 175, startPoint y: 138, endPoint x: 249, endPoint y: 138, distance: 73.2
click at [249, 138] on div "Foundation Interior Overall - Foundation Repair Install new "Push Piers" 4' on …" at bounding box center [385, 156] width 526 height 52
click at [165, 213] on div at bounding box center [171, 255] width 86 height 134
click at [209, 136] on div "Install new "Push Piers" 4' on center between cracking on the designated side o…" at bounding box center [318, 156] width 219 height 52
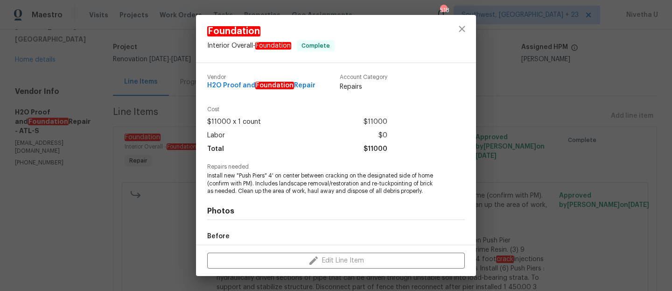
click at [450, 35] on div at bounding box center [462, 39] width 28 height 48
click at [464, 28] on icon "close" at bounding box center [461, 28] width 11 height 11
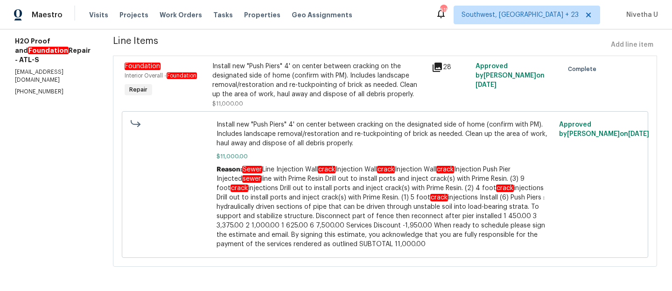
scroll to position [123, 0]
drag, startPoint x: 209, startPoint y: 167, endPoint x: 504, endPoint y: 244, distance: 304.8
click at [504, 244] on div "Install new "Push Piers" 4' on center between cracking on the designated side o…" at bounding box center [385, 184] width 526 height 146
copy span "Sewer Line Injection Wall crack Injection Wall crack Injection Wall crack Injec…"
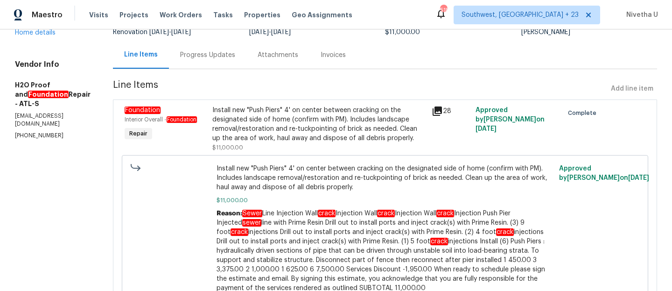
scroll to position [76, 0]
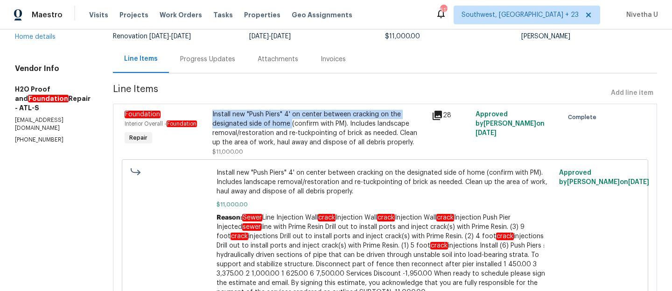
drag, startPoint x: 177, startPoint y: 114, endPoint x: 220, endPoint y: 127, distance: 45.2
click at [220, 127] on div "Install new "Push Piers" 4' on center between cracking on the designated side o…" at bounding box center [318, 133] width 219 height 52
copy div "Install new "Push Piers" 4' on center between cracking on the designated side o…"
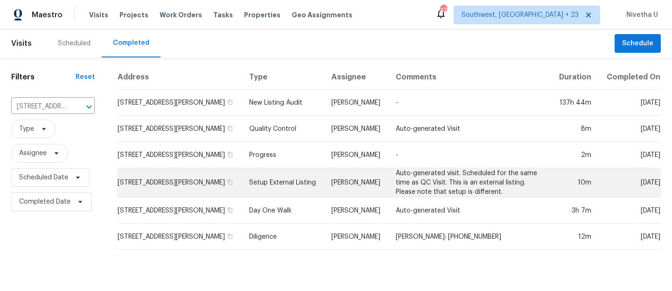
click at [254, 192] on td "Setup External Listing" at bounding box center [283, 182] width 82 height 29
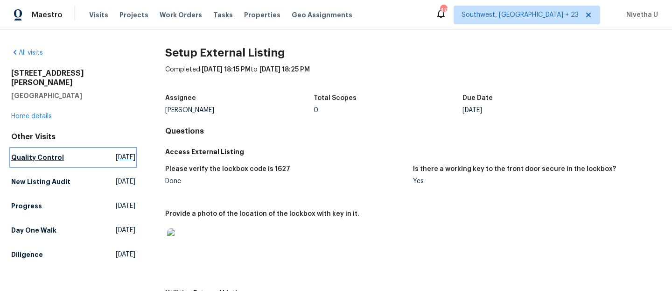
click at [54, 153] on h5 "Quality Control" at bounding box center [37, 157] width 53 height 9
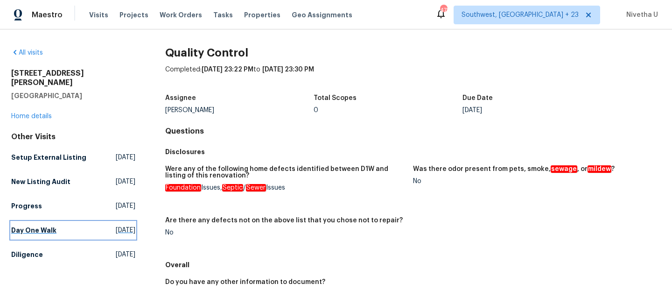
click at [46, 222] on link "Day One Walk [DATE]" at bounding box center [73, 230] width 124 height 17
